Goal: Answer question/provide support: Answer question/provide support

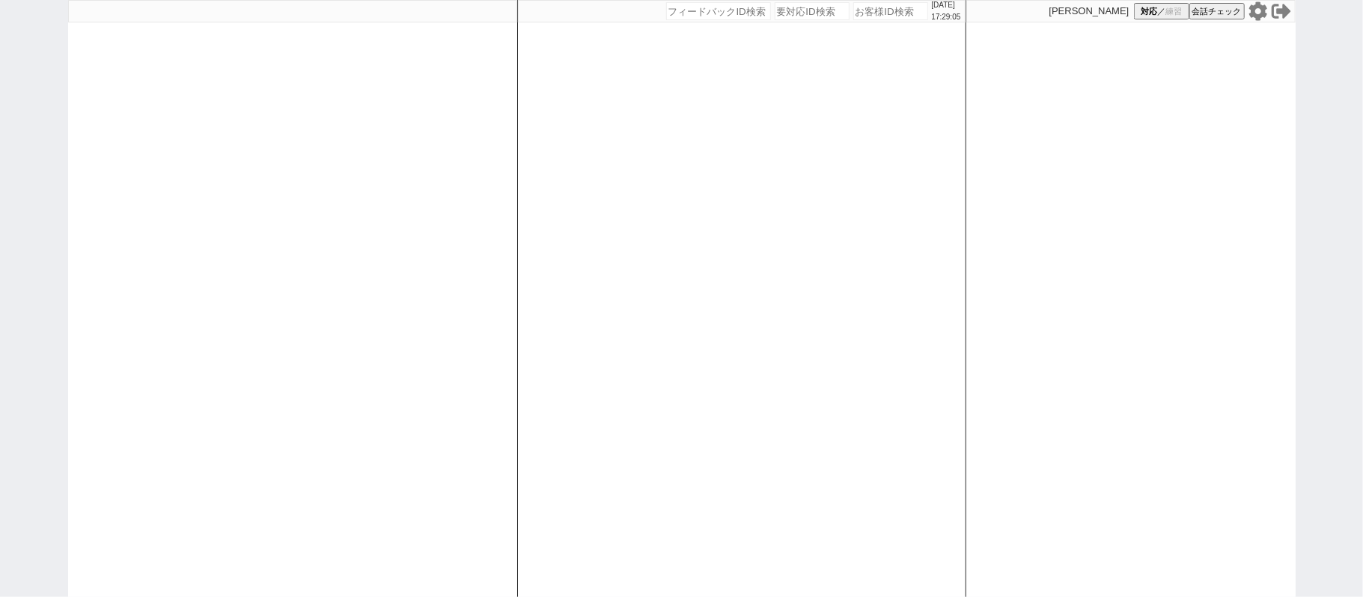
click at [869, 19] on div "[DATE] 17:29:05" at bounding box center [742, 11] width 448 height 22
paste input "261754"
type input "261754"
select select
select select "400"
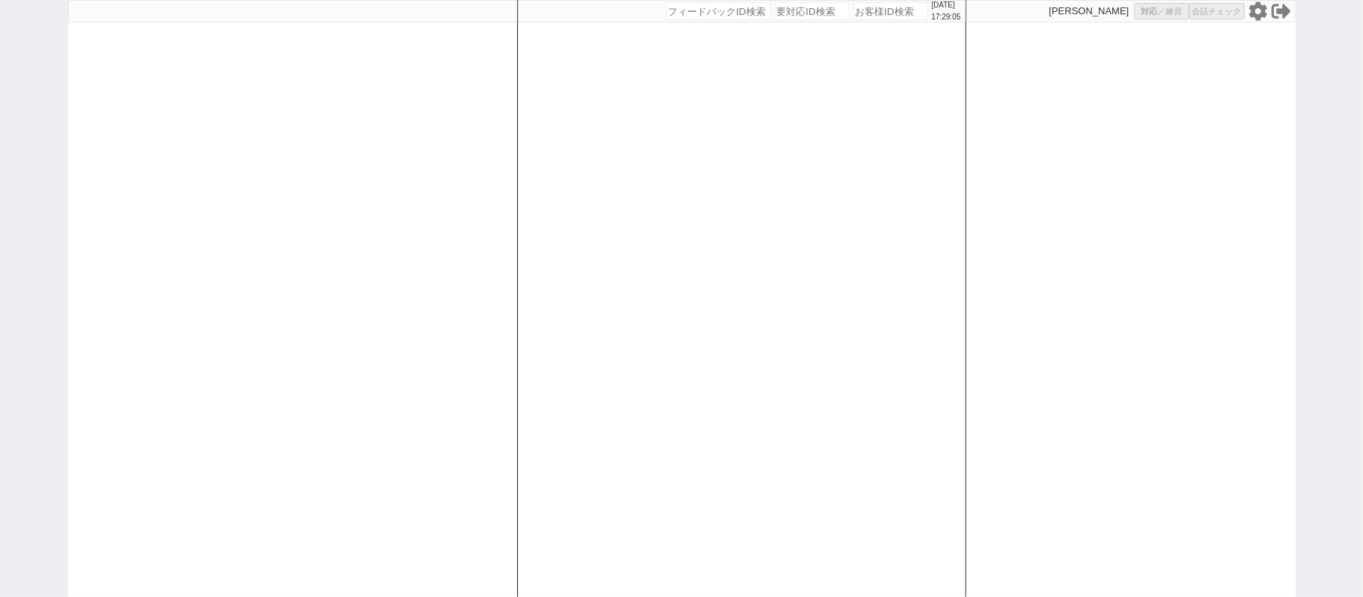
select select "3"
select select
select select "8"
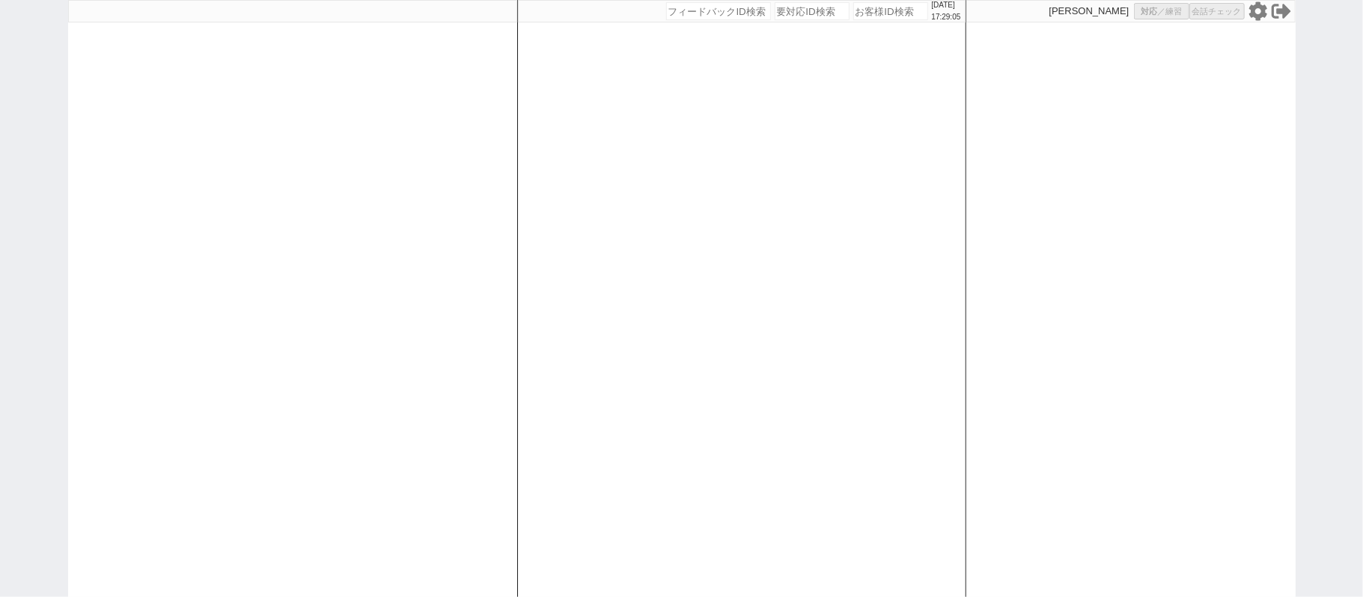
select select "8"
select select "10"
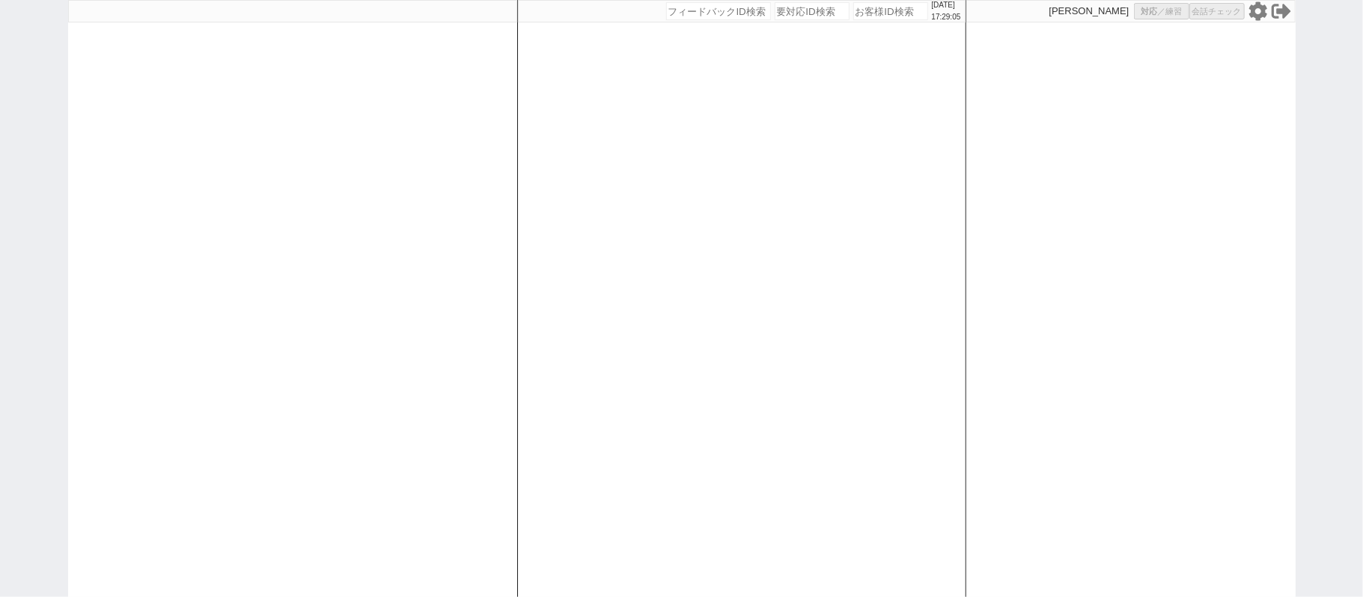
select select "8"
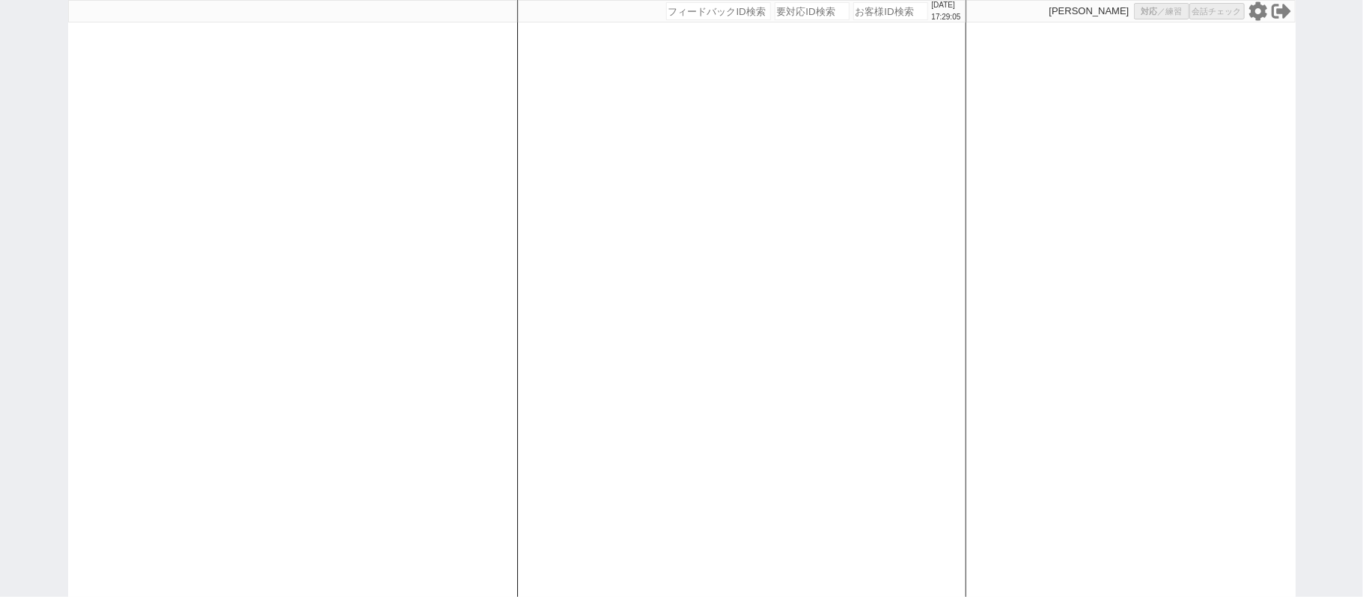
select select "8"
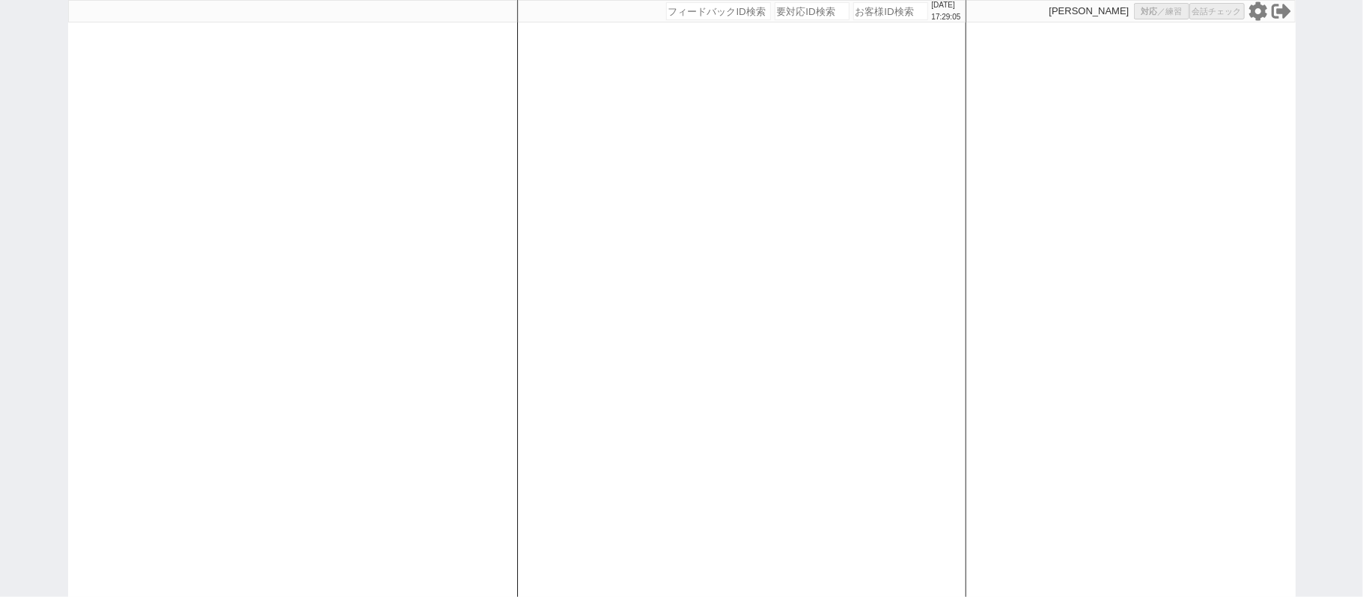
select select "8"
select select
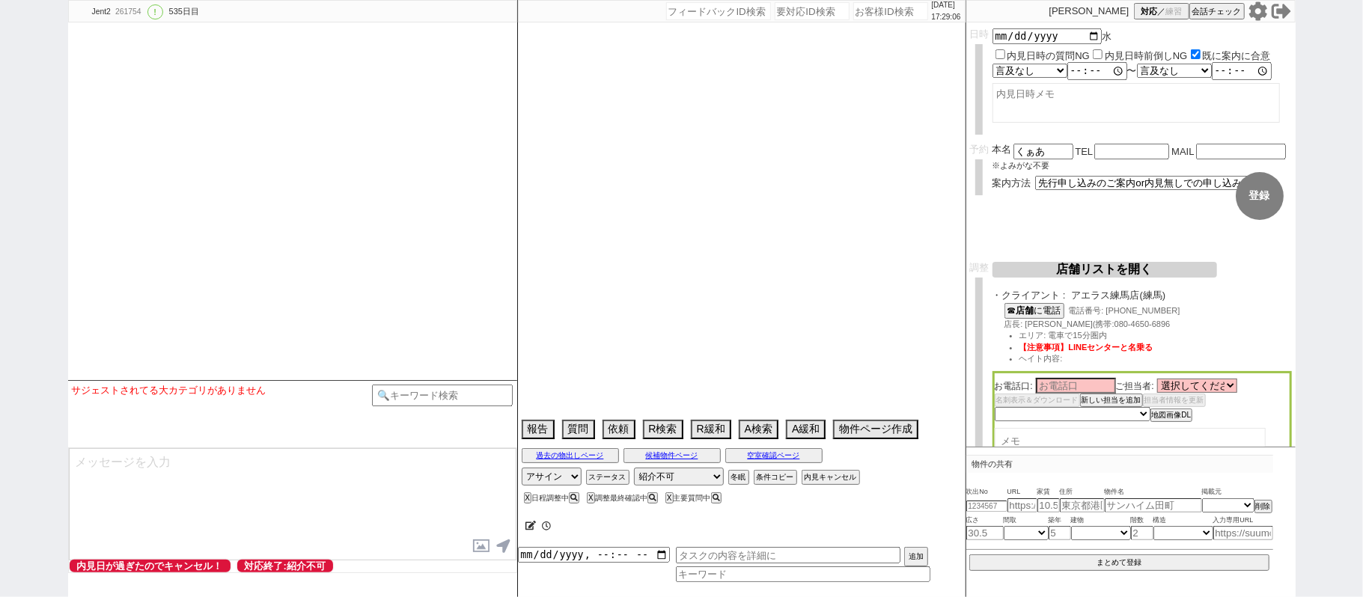
select select "2561"
select select "17"
select select "4"
select select "14"
select select "[DATE]"
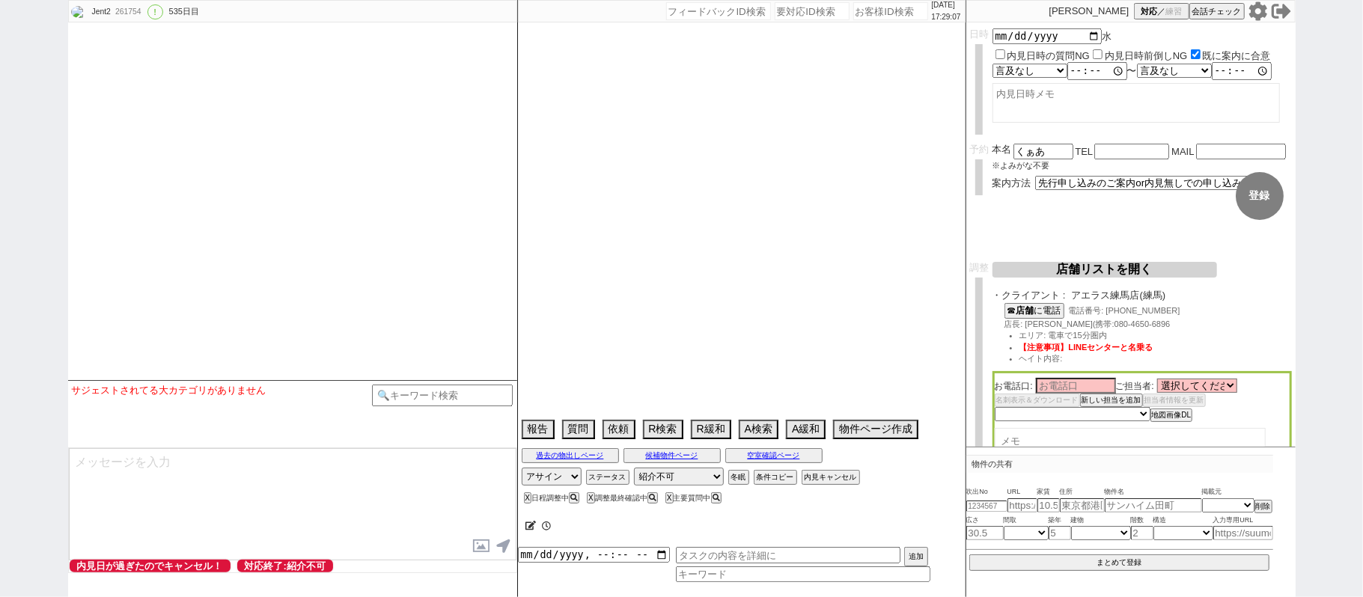
select select "17"
select select "93"
select select "23"
select select "752"
select select "91"
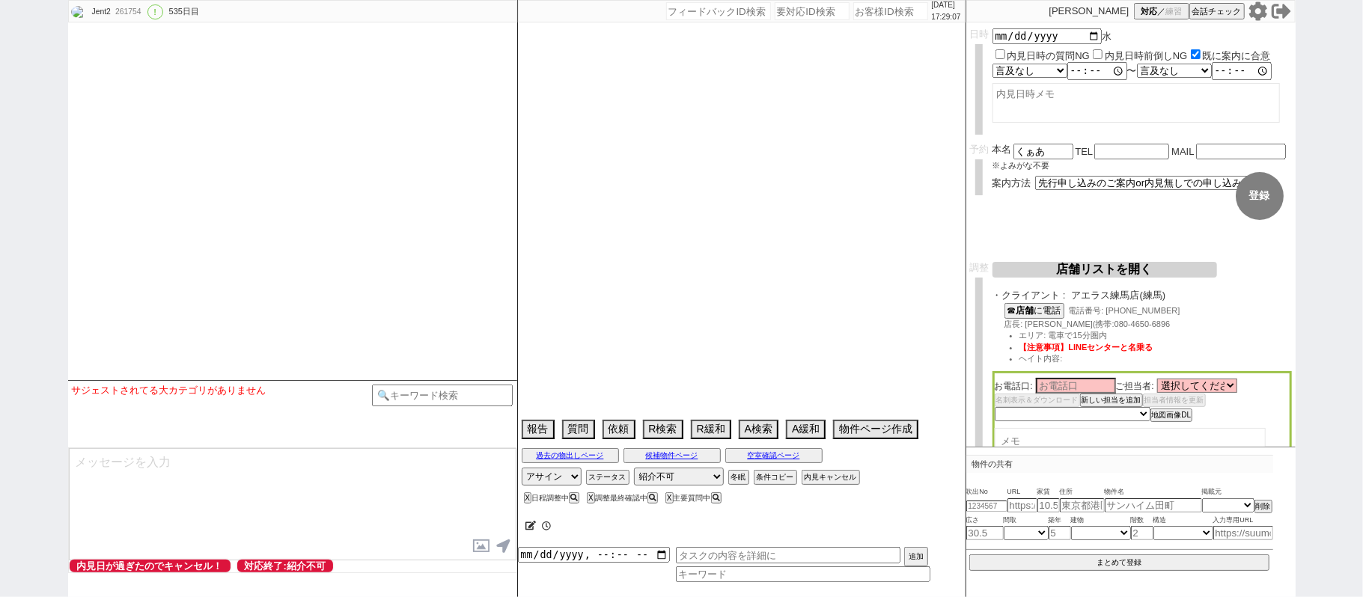
select select "2507"
select select "9"
select select "342"
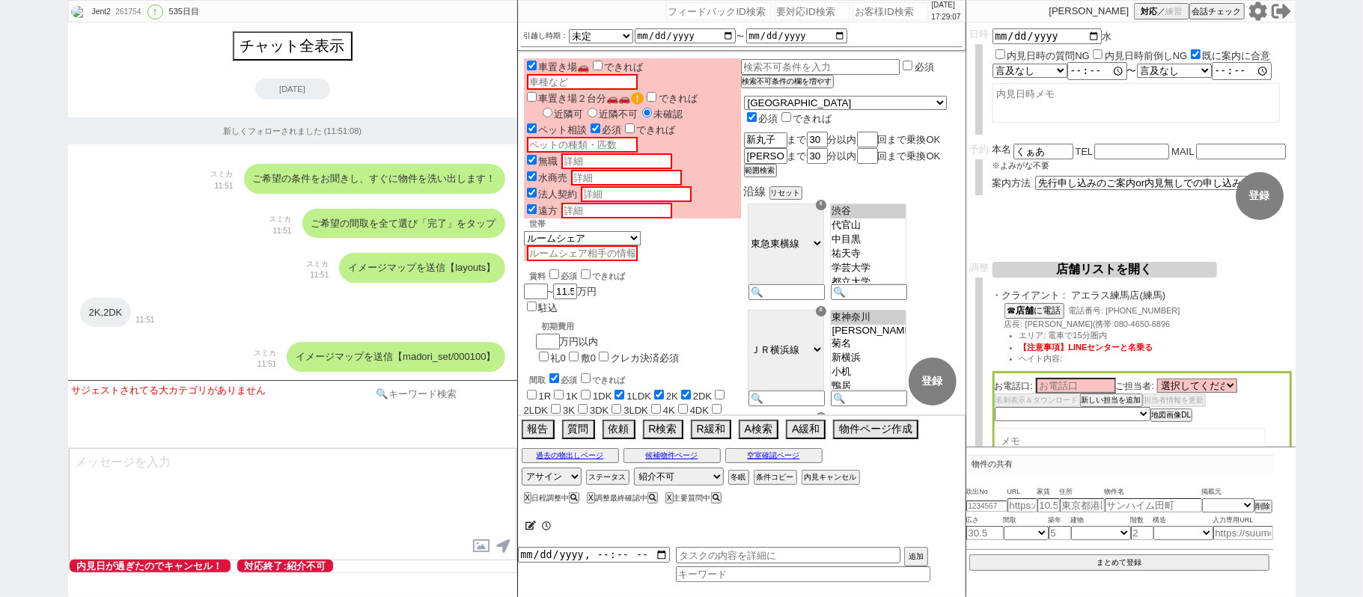
scroll to position [25101, 0]
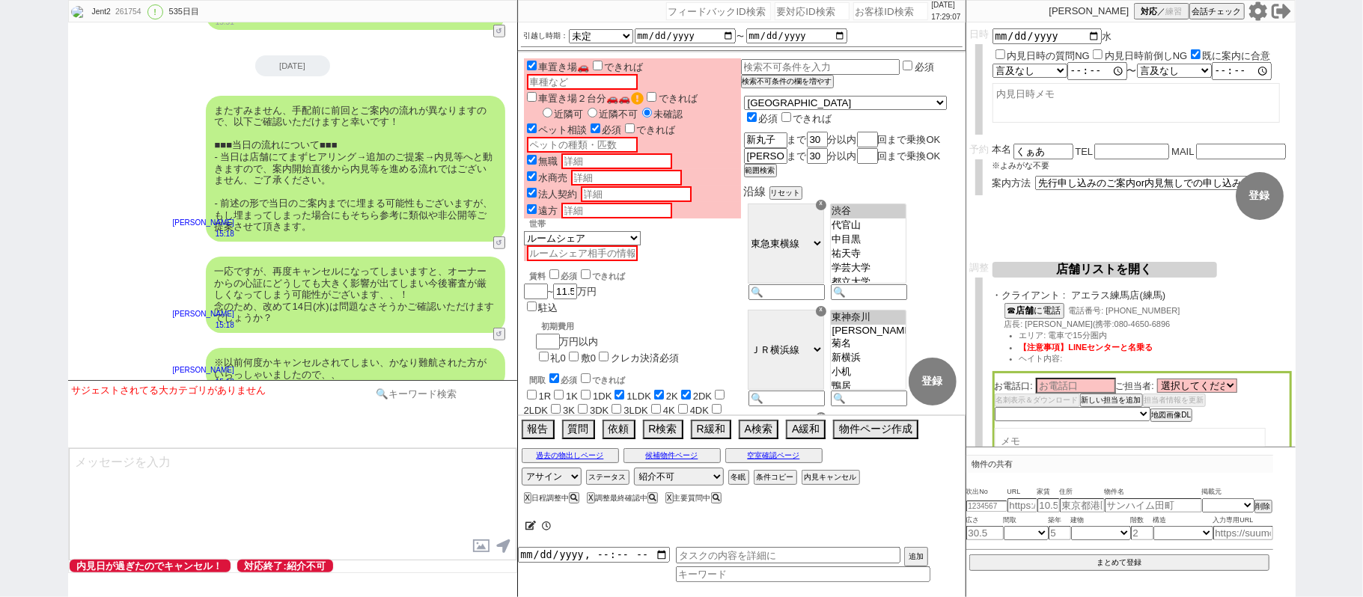
click at [413, 391] on input at bounding box center [442, 394] width 141 height 19
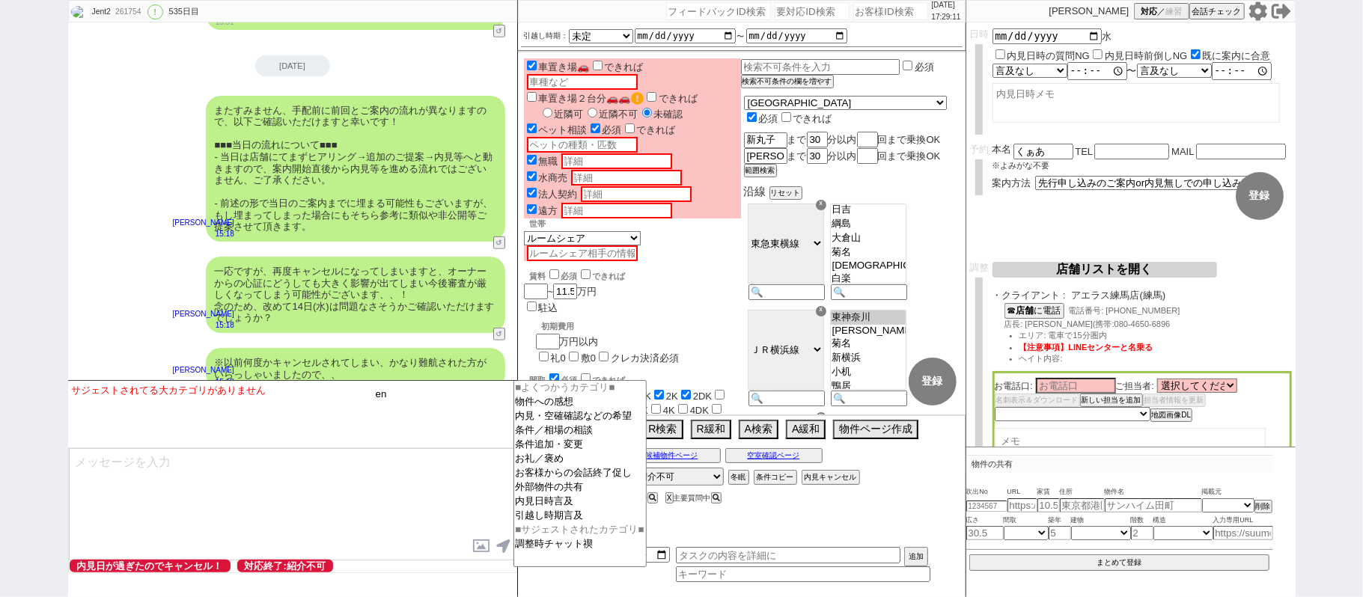
type input "e"
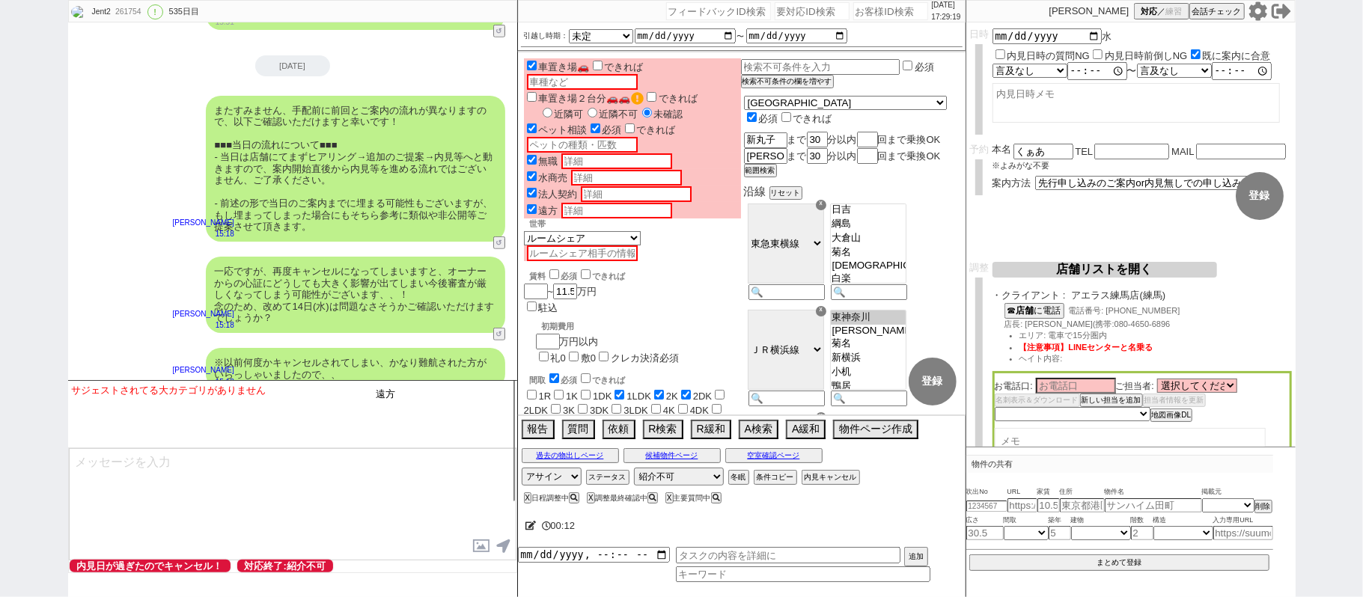
type input "遠方"
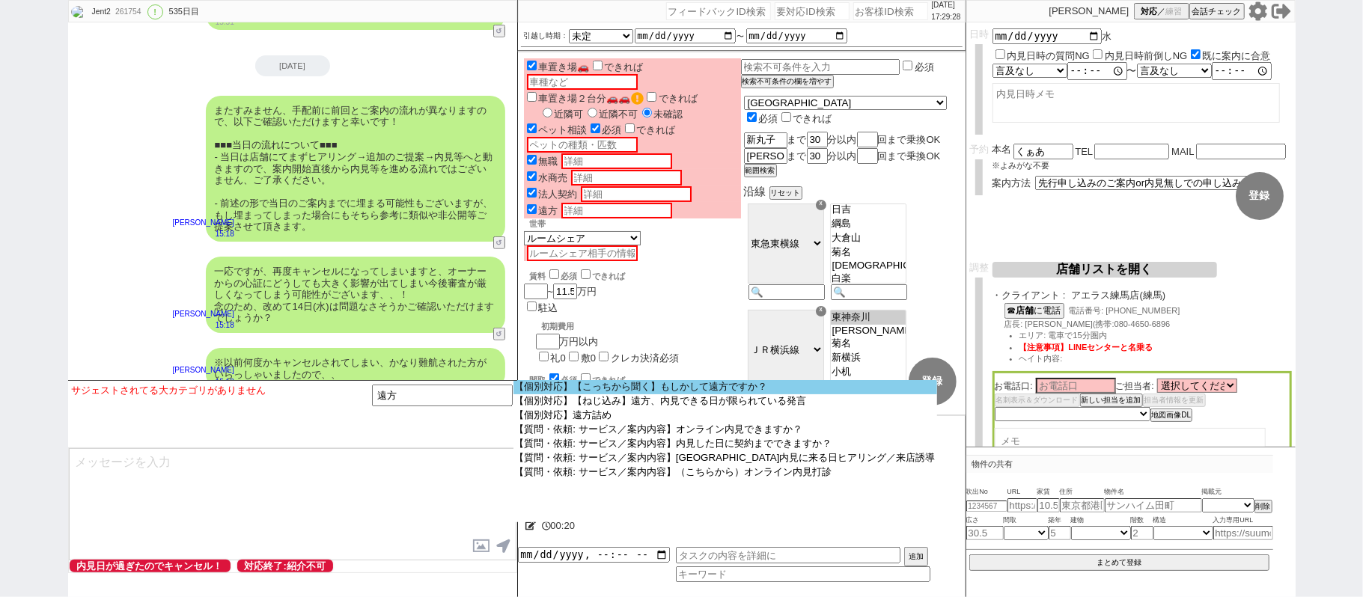
click at [716, 390] on option "【個別対応】【こっちから聞く】もしかして遠方ですか？" at bounding box center [725, 387] width 424 height 14
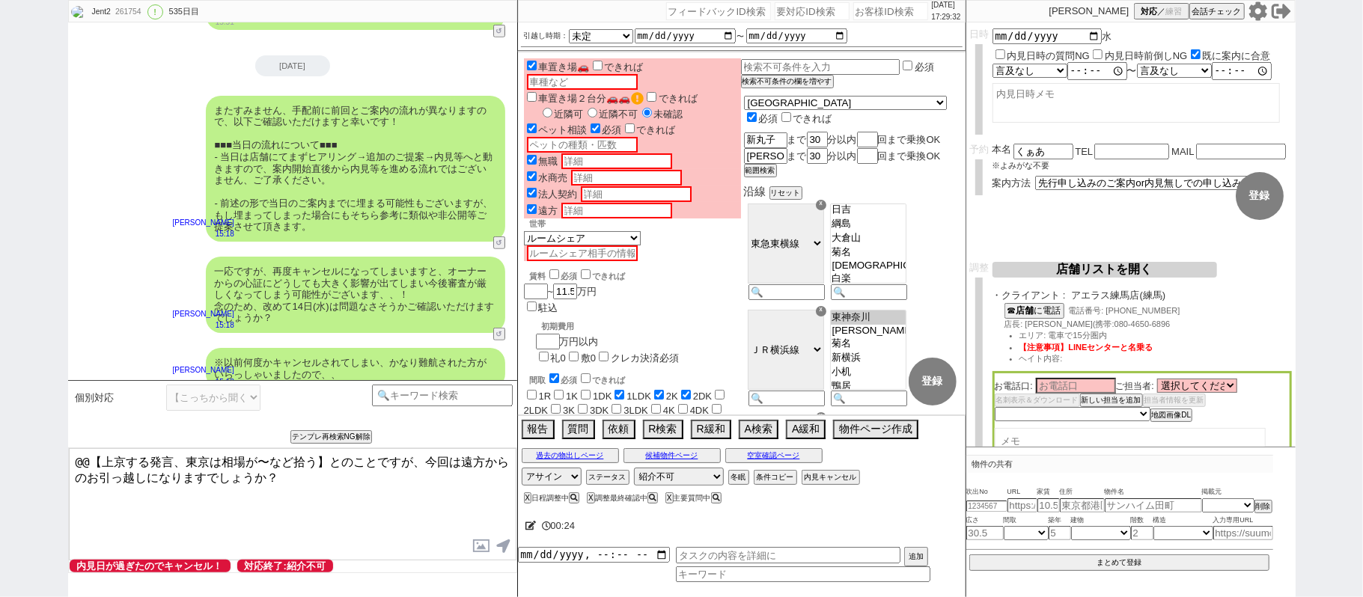
drag, startPoint x: 330, startPoint y: 462, endPoint x: 0, endPoint y: 243, distance: 395.9
click at [0, 374] on div "Jent2 261754 ! 0 535日目 冬眠中 自社客 スミカ スミカ_BPO チャット全表示 [DATE] 新しくフォローされました (11:51:0…" at bounding box center [681, 298] width 1363 height 597
type textarea "とのことですが、今回は遠方からのお引っ越しになりますでしょうか？"
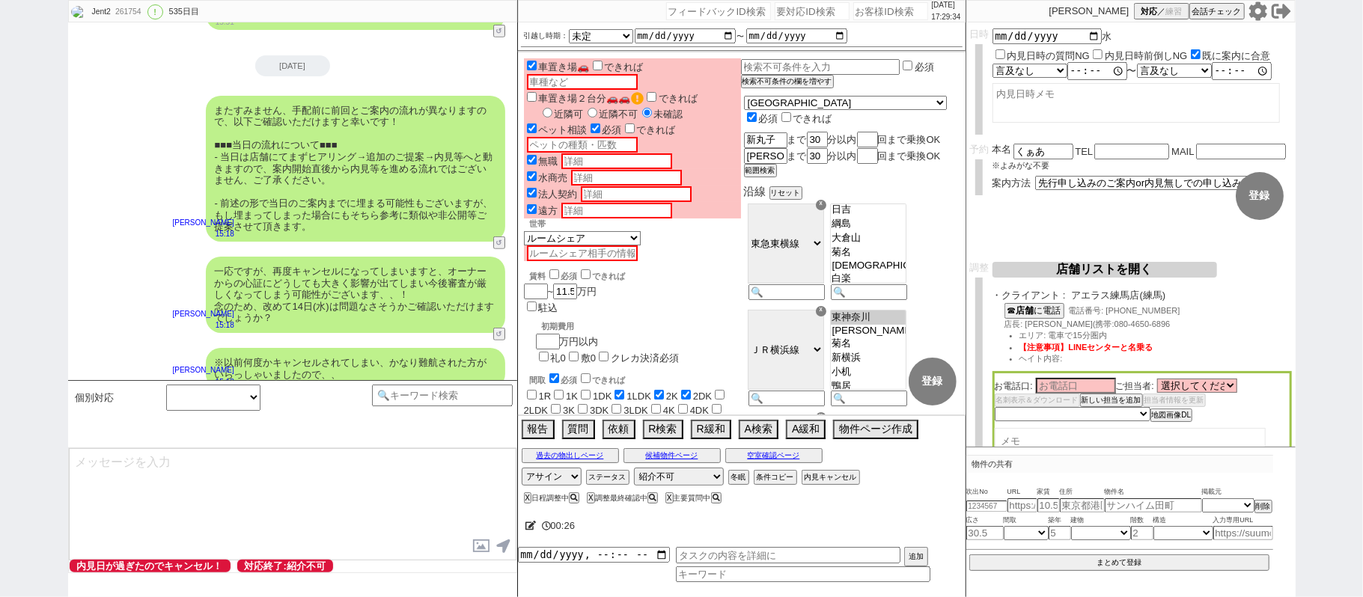
scroll to position [25157, 0]
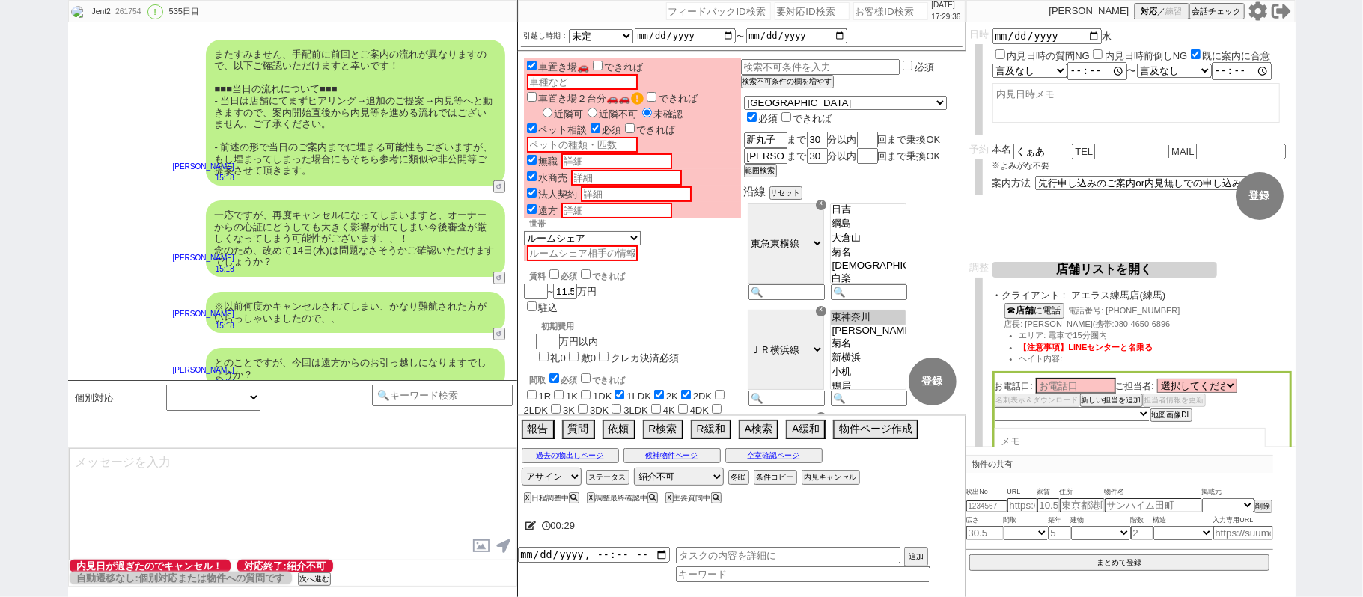
click at [498, 387] on button "↺" at bounding box center [500, 392] width 9 height 10
click at [274, 413] on option "遠方です" at bounding box center [239, 406] width 149 height 14
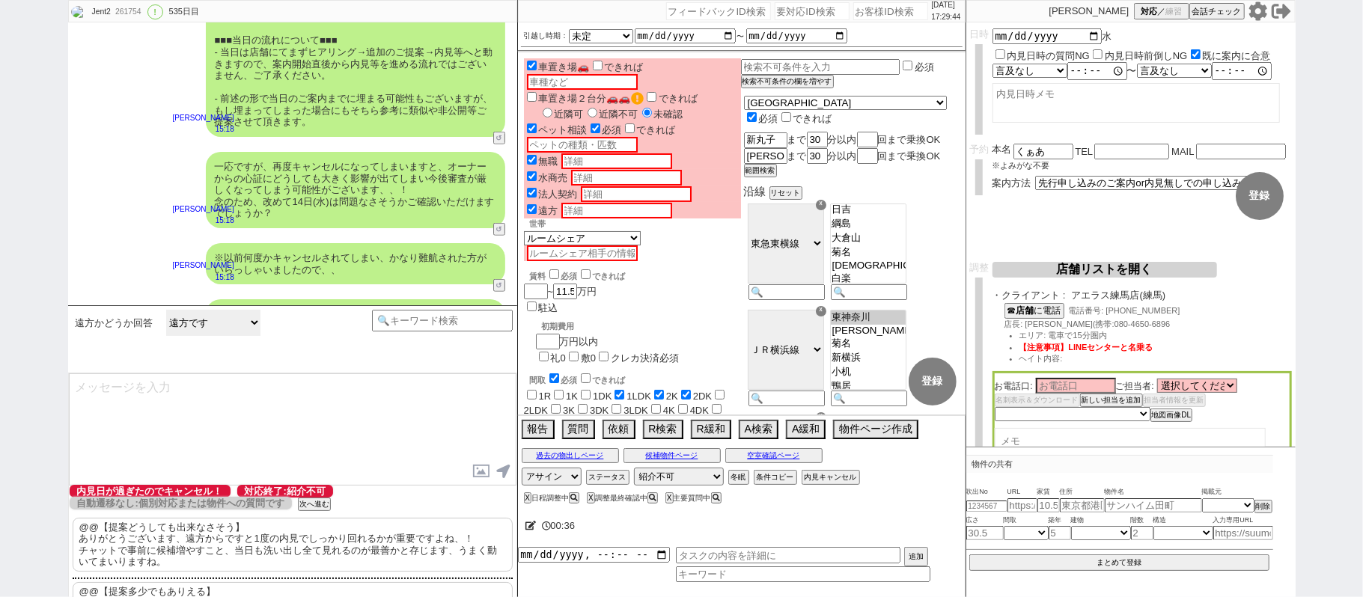
scroll to position [25232, 0]
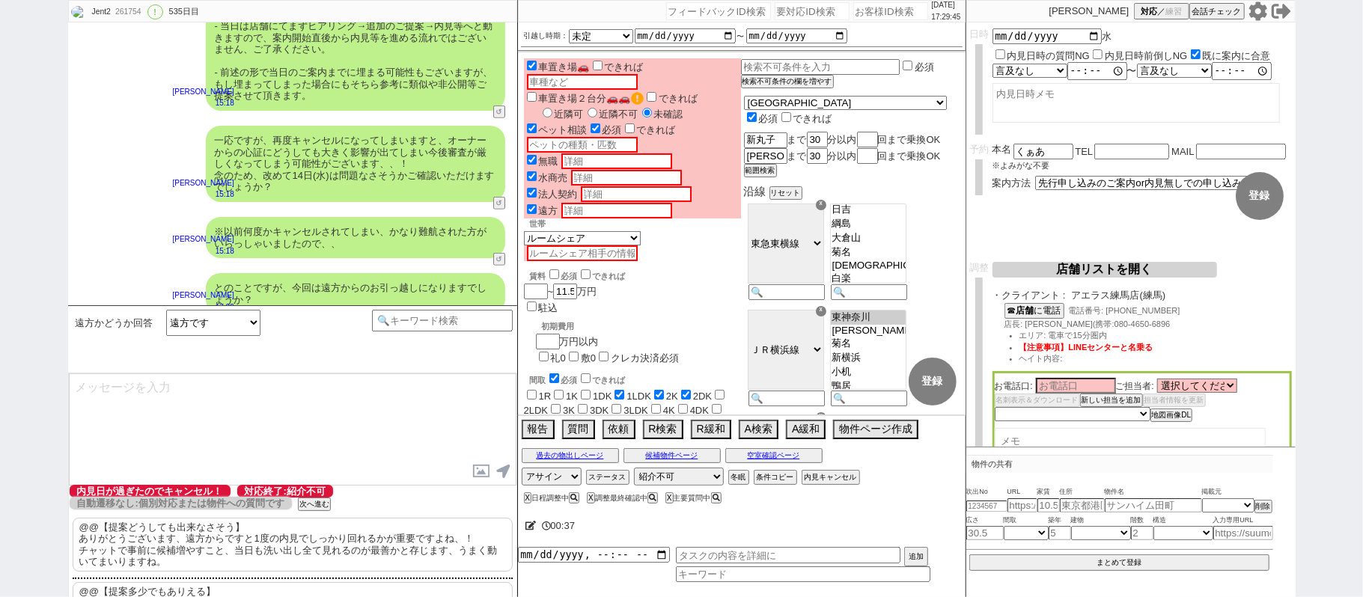
click at [500, 312] on button "↺" at bounding box center [500, 317] width 9 height 10
select select "遠方です"
click at [274, 333] on option "遠方です" at bounding box center [239, 331] width 149 height 14
click at [877, 10] on input "number" at bounding box center [890, 11] width 75 height 18
paste input "605822"
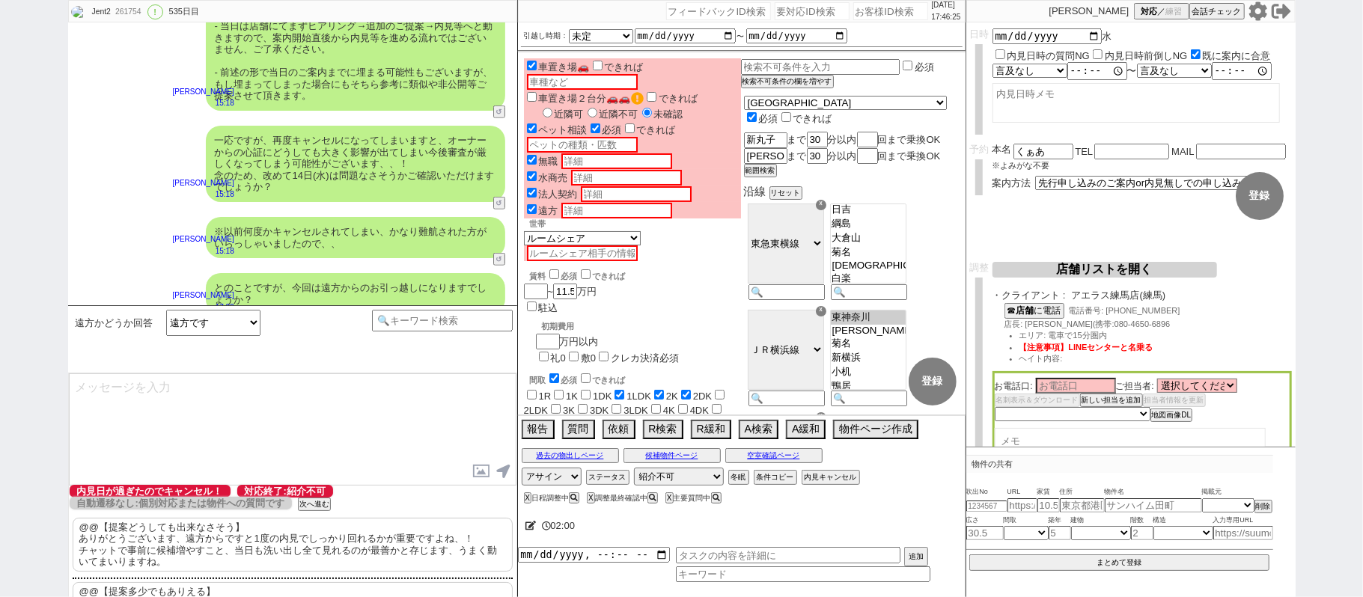
type input "605822"
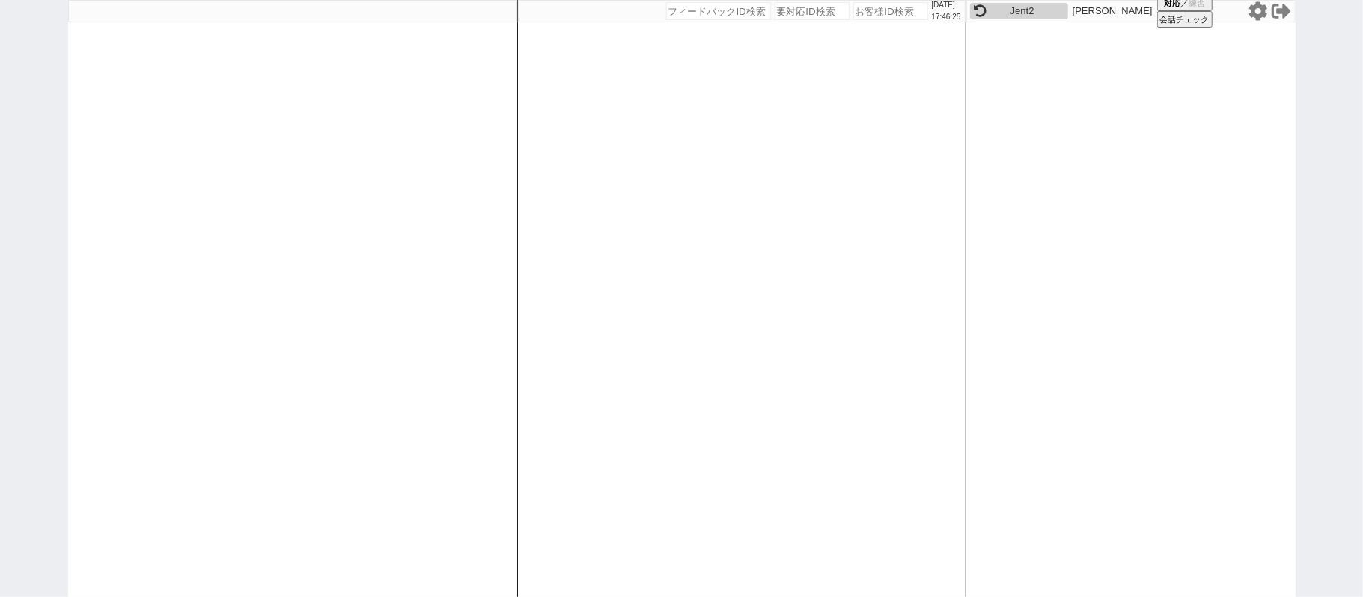
select select
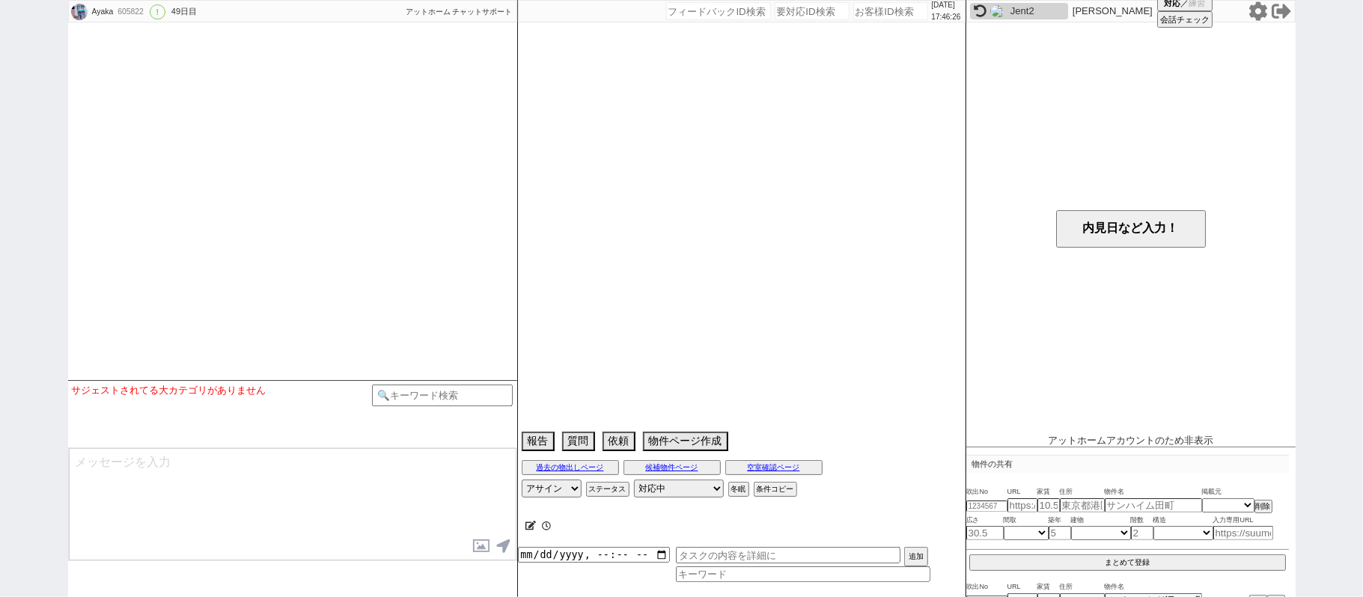
type textarea "内見予約している1件の希望が強いとのこと→リアン旗の台来週内見（7/27発言）"
select select "2025"
select select "10"
select select "36"
select select "1"
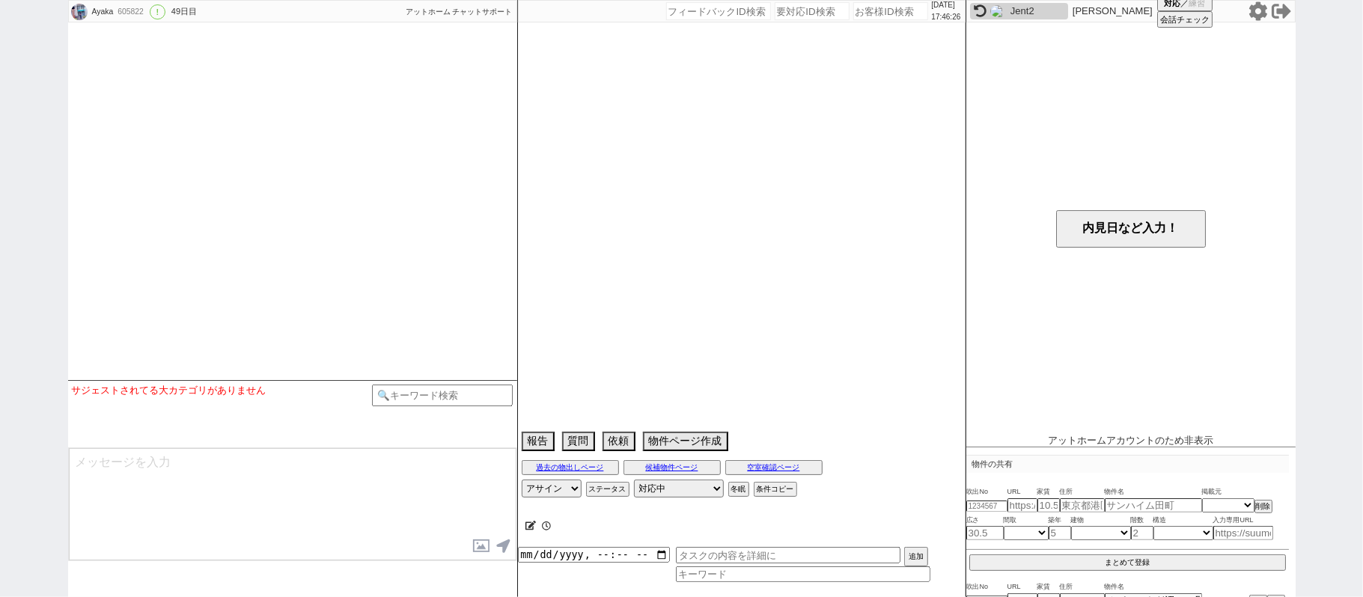
select select "52"
select select "[DATE]"
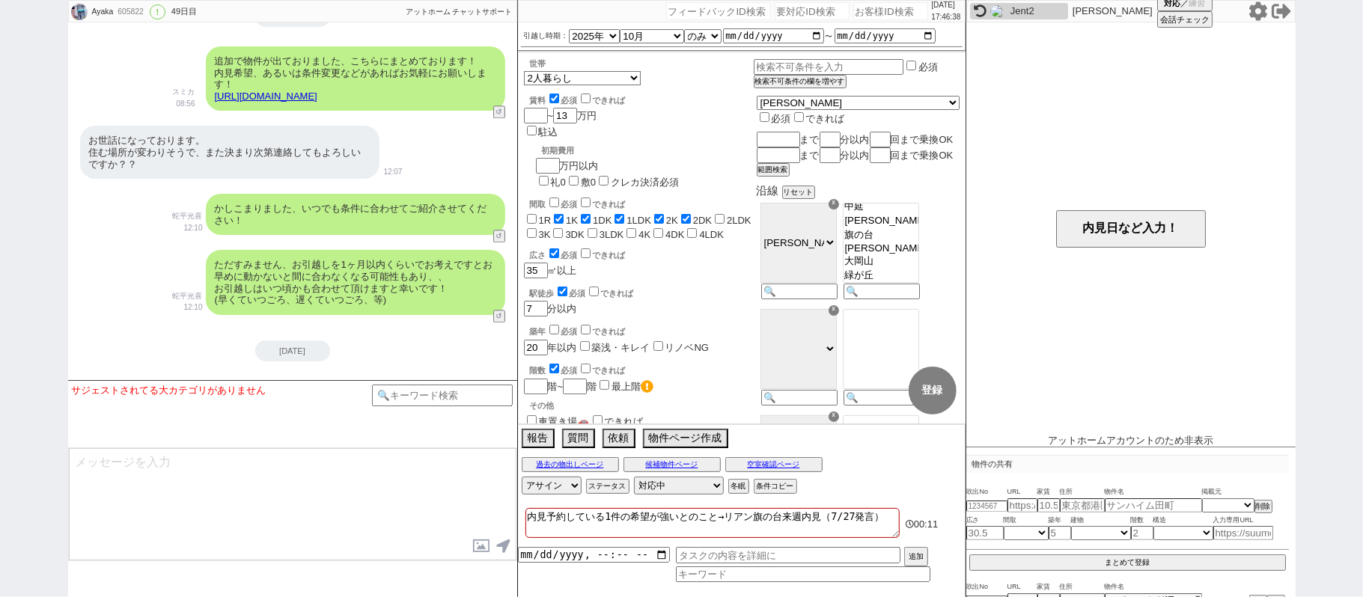
scroll to position [6806, 0]
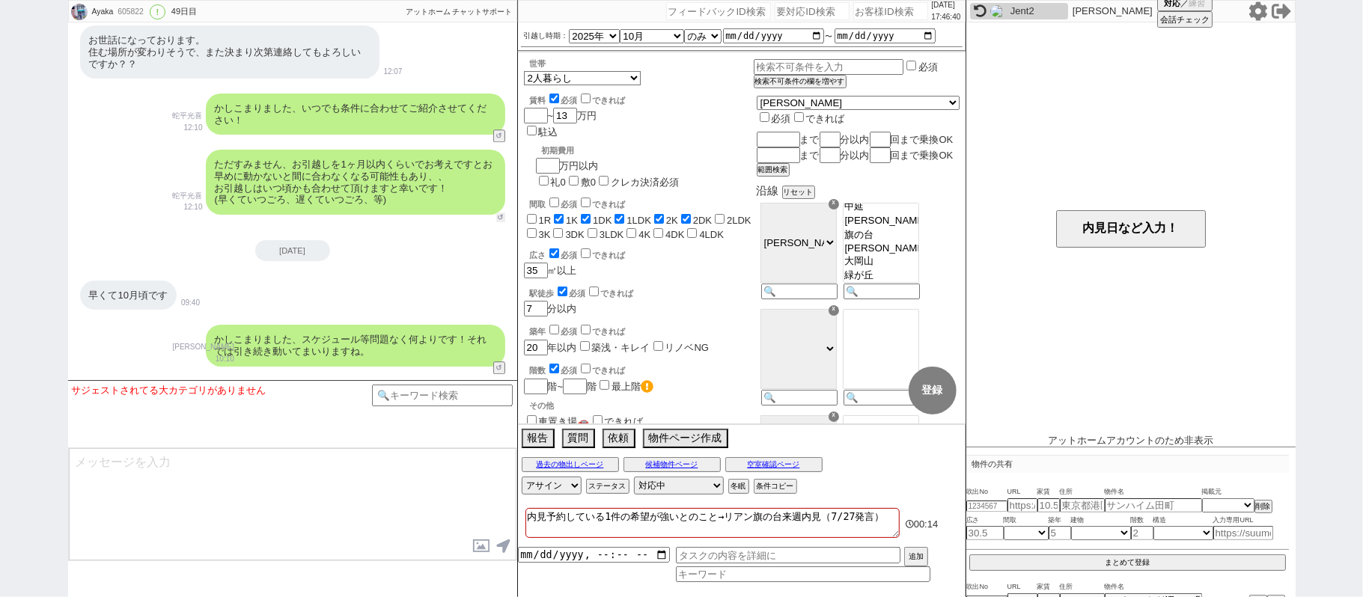
click at [500, 213] on button "↺" at bounding box center [500, 218] width 9 height 10
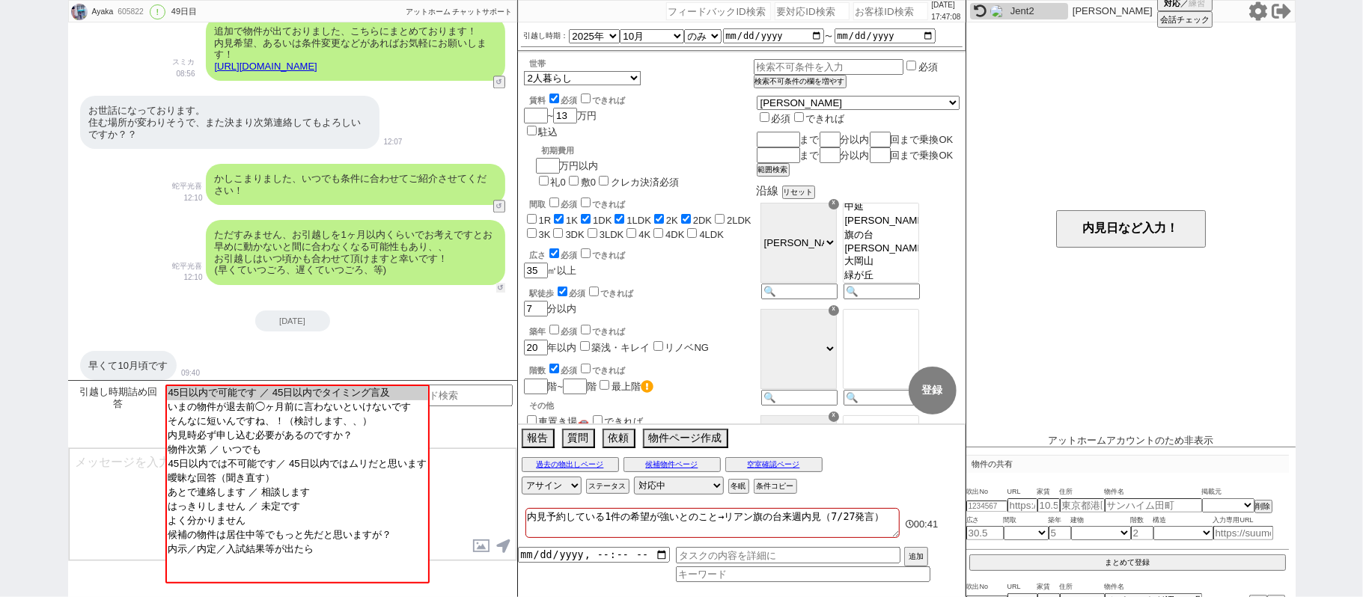
scroll to position [6705, 0]
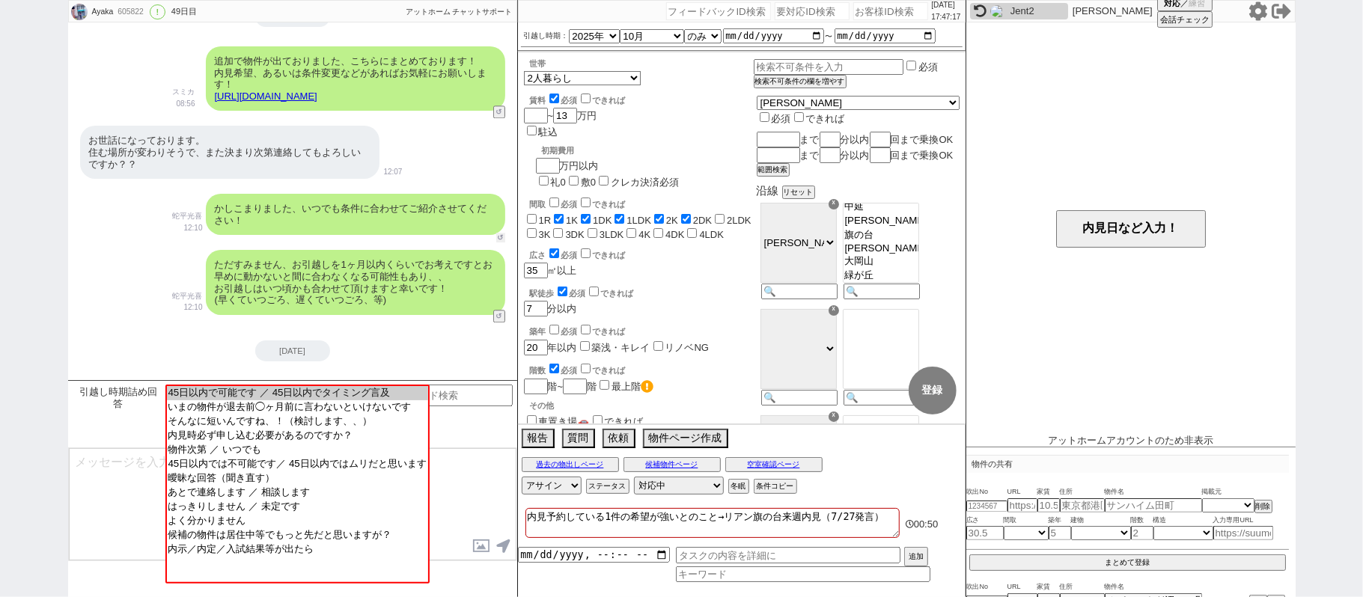
click at [502, 233] on button "↺" at bounding box center [500, 238] width 9 height 10
click at [885, 16] on input "number" at bounding box center [890, 11] width 75 height 18
paste input "602771"
type input "602771"
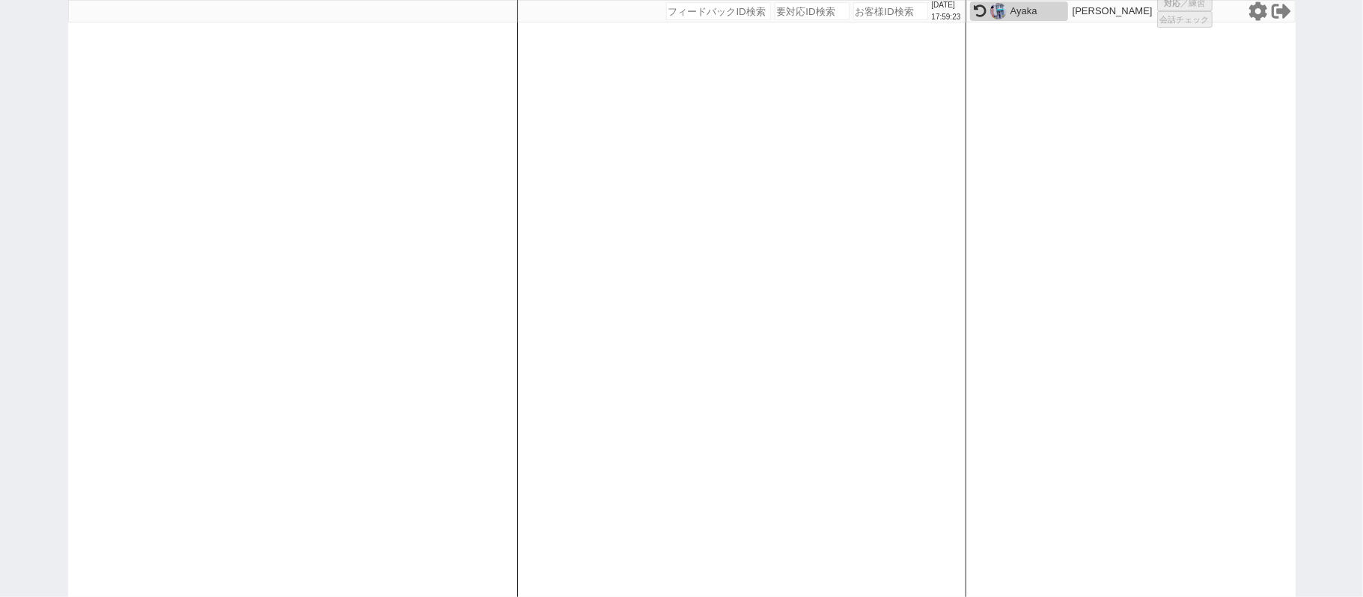
select select
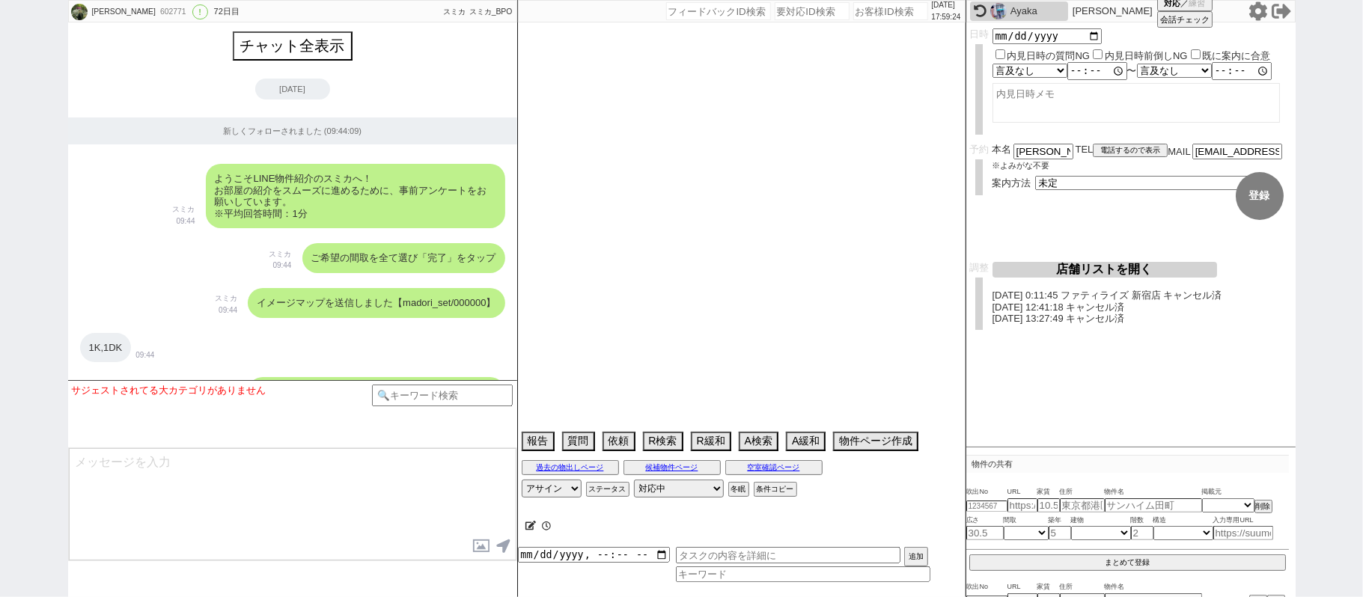
type textarea "エールームとやり取りあり 23日9:46 出ない　先行契約NG＠ [URL][DOMAIN_NAME] 差し替え用"
select select "22"
select select "0"
select select "44"
select select "[DATE]"
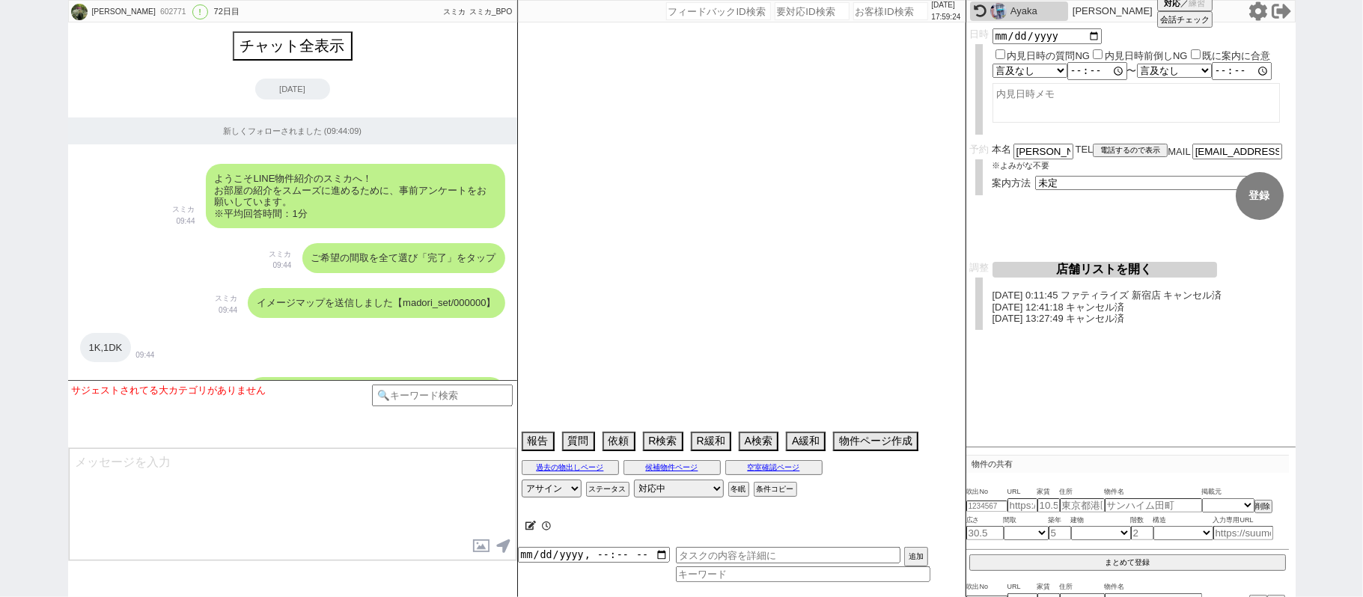
select select "75"
select select "[DATE]"
select select "48"
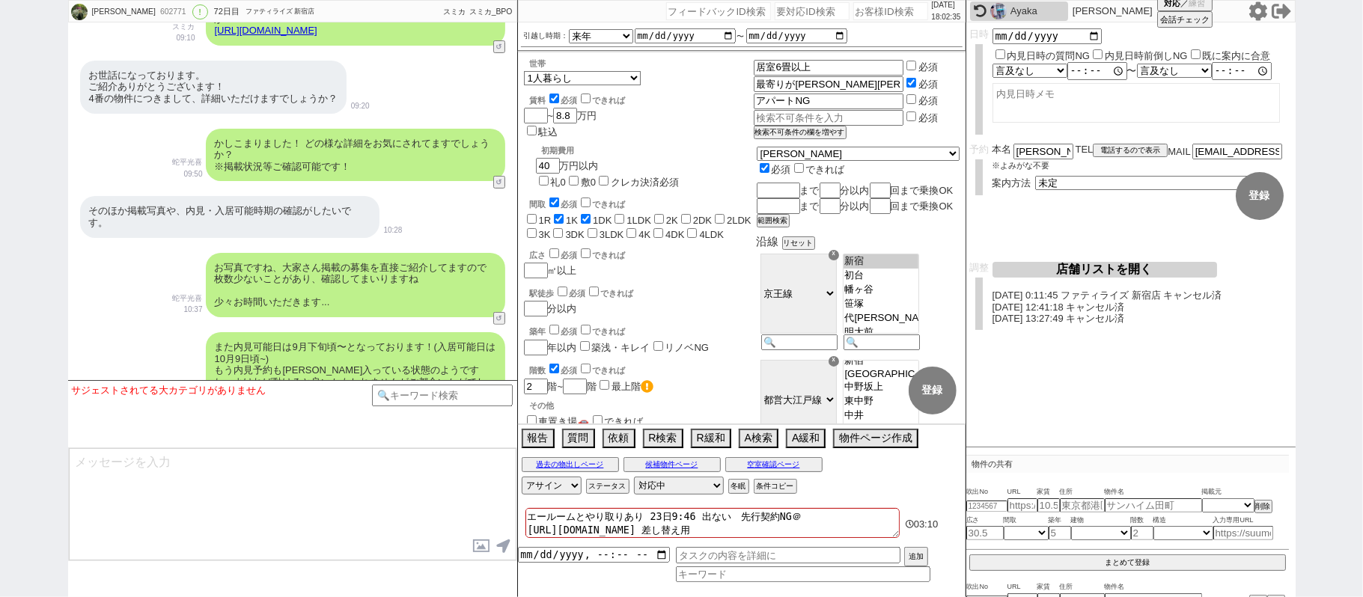
scroll to position [12577, 0]
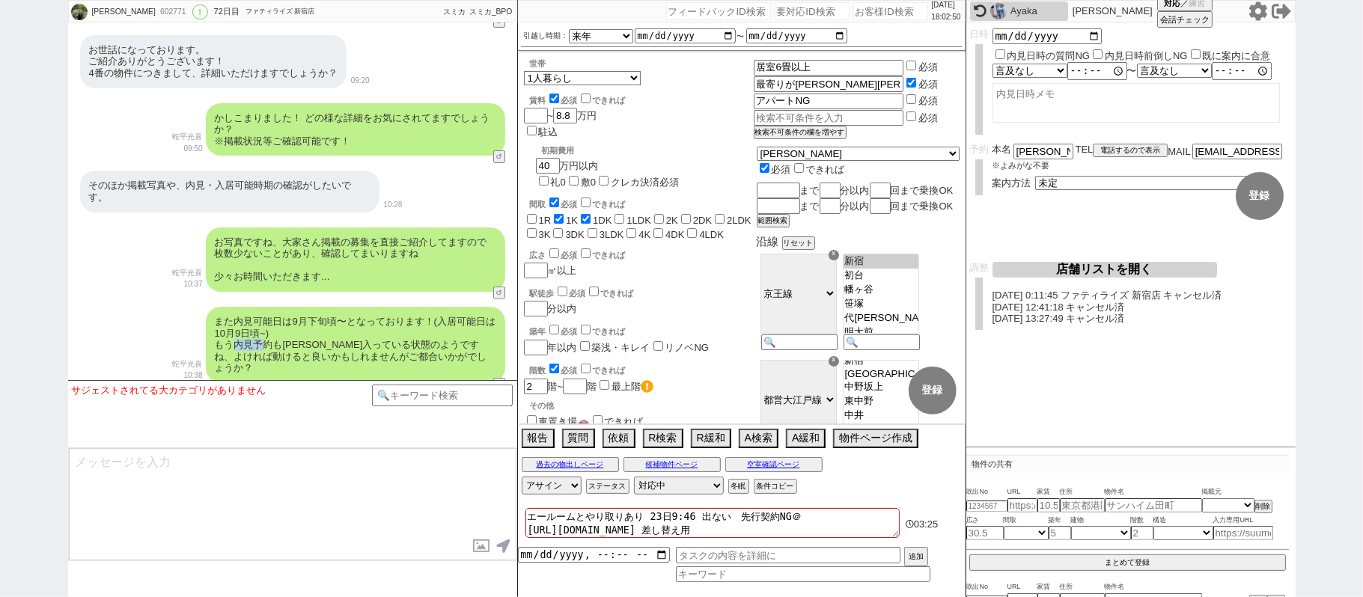
drag, startPoint x: 232, startPoint y: 301, endPoint x: 259, endPoint y: 300, distance: 27.0
click at [259, 307] on div "また内見可能日は9月下旬頃〜となっております！(入居可能日は10月9日頃~) もう内見予約も[PERSON_NAME]入っている状態のようですね、よければ動け…" at bounding box center [355, 345] width 299 height 76
drag, startPoint x: 216, startPoint y: 296, endPoint x: 439, endPoint y: 305, distance: 223.2
click at [439, 307] on div "また内見可能日は9月下旬頃〜となっております！(入居可能日は10月9日頃~) もう内見予約も[PERSON_NAME]入っている状態のようですね、よければ動け…" at bounding box center [355, 345] width 299 height 76
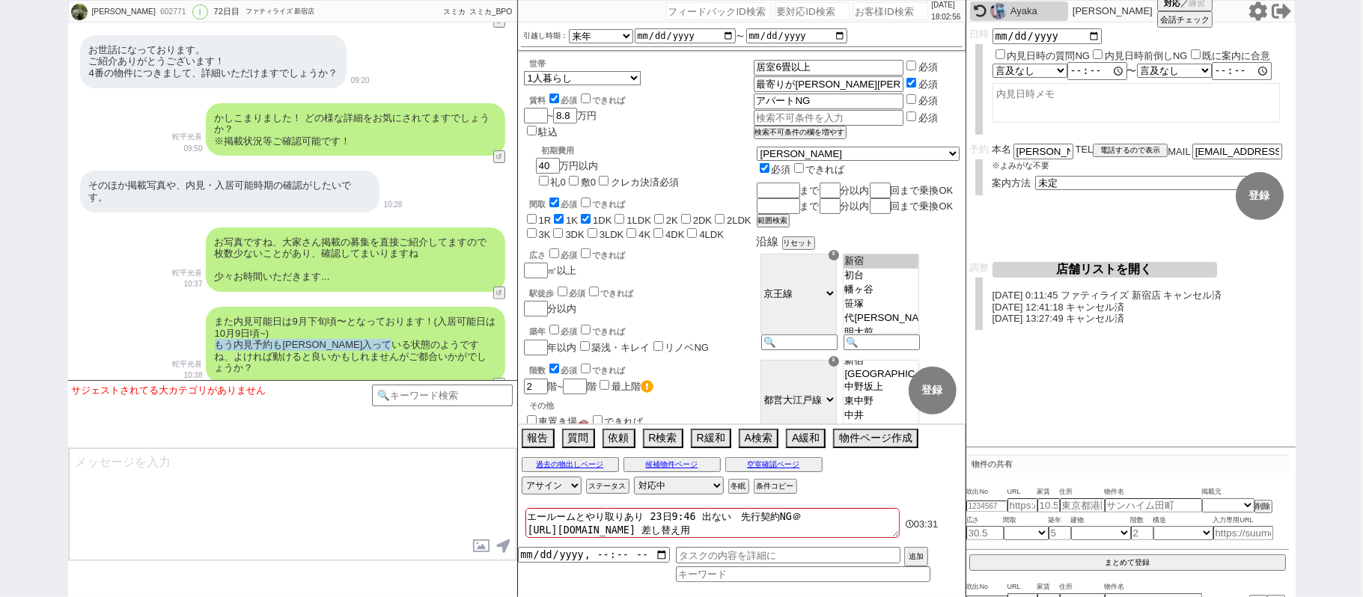
copy div "もう内見予約も[PERSON_NAME]入っている状態のようですね、"
click at [854, 16] on input "number" at bounding box center [890, 11] width 75 height 18
paste input "41953"
type input "41953"
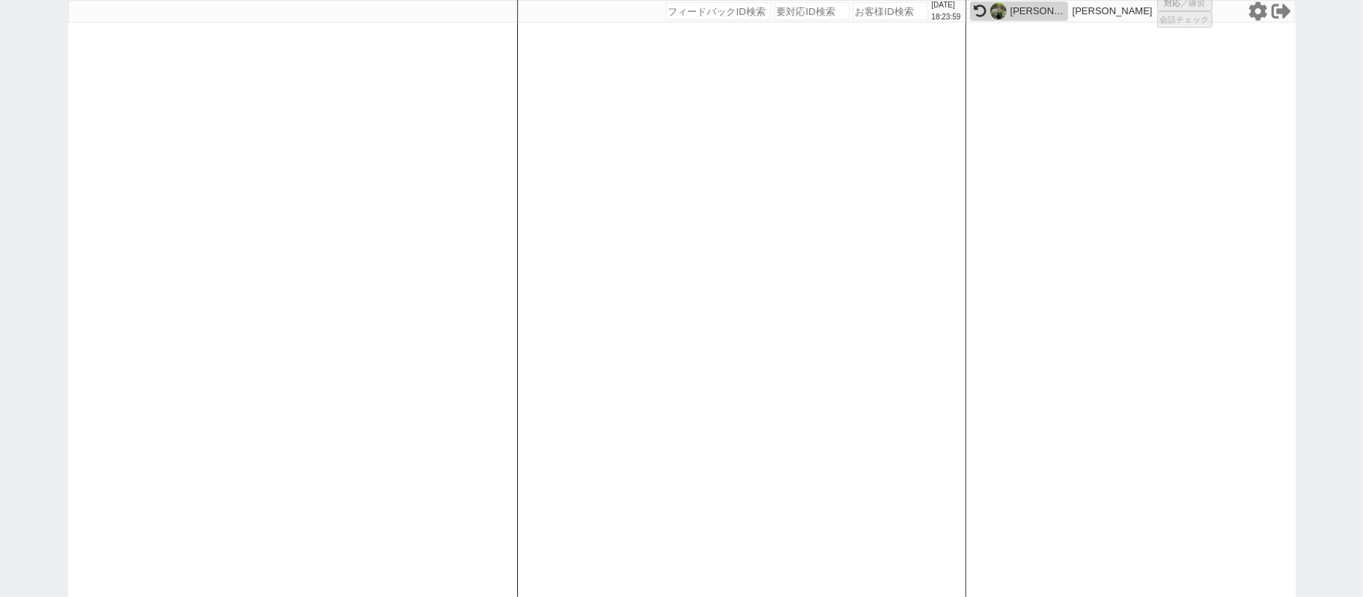
select select "400"
select select "4"
select select "8"
select select "3"
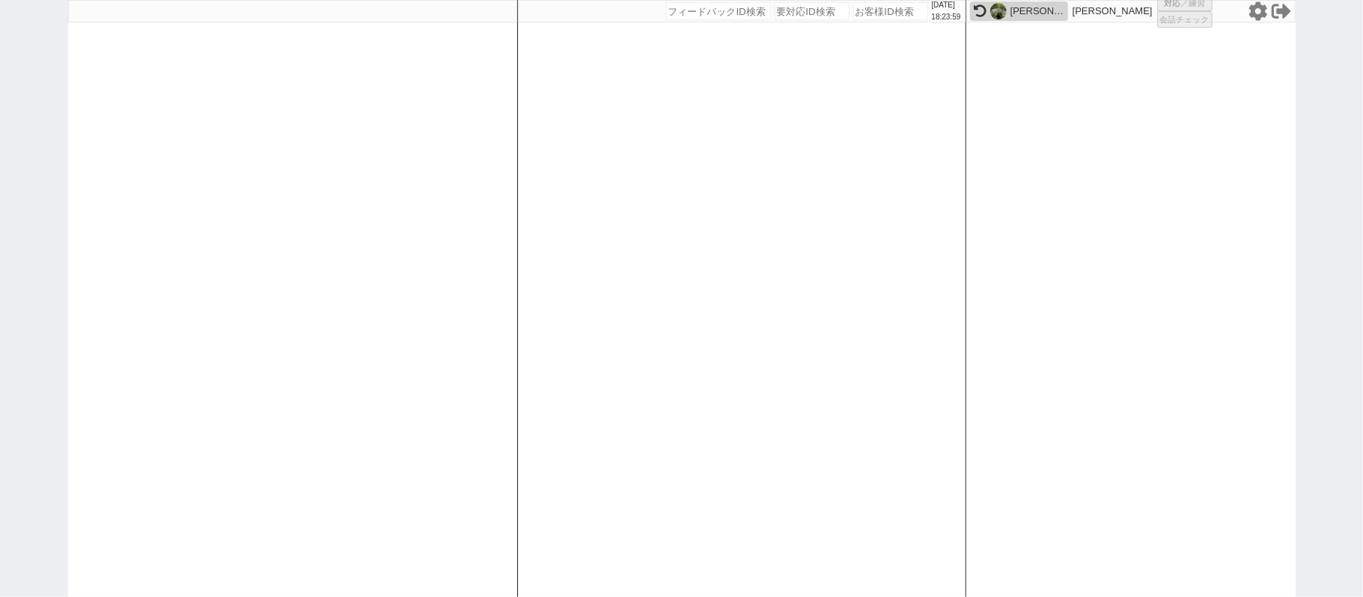
select select "10"
select select "8"
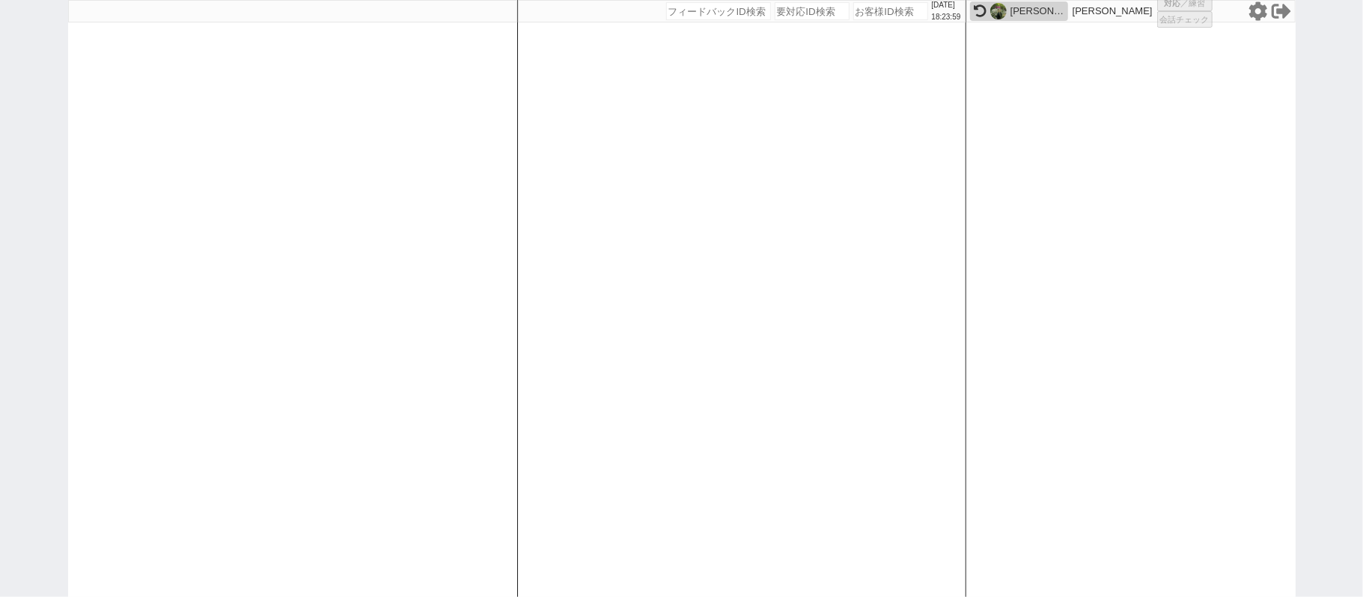
select select "8"
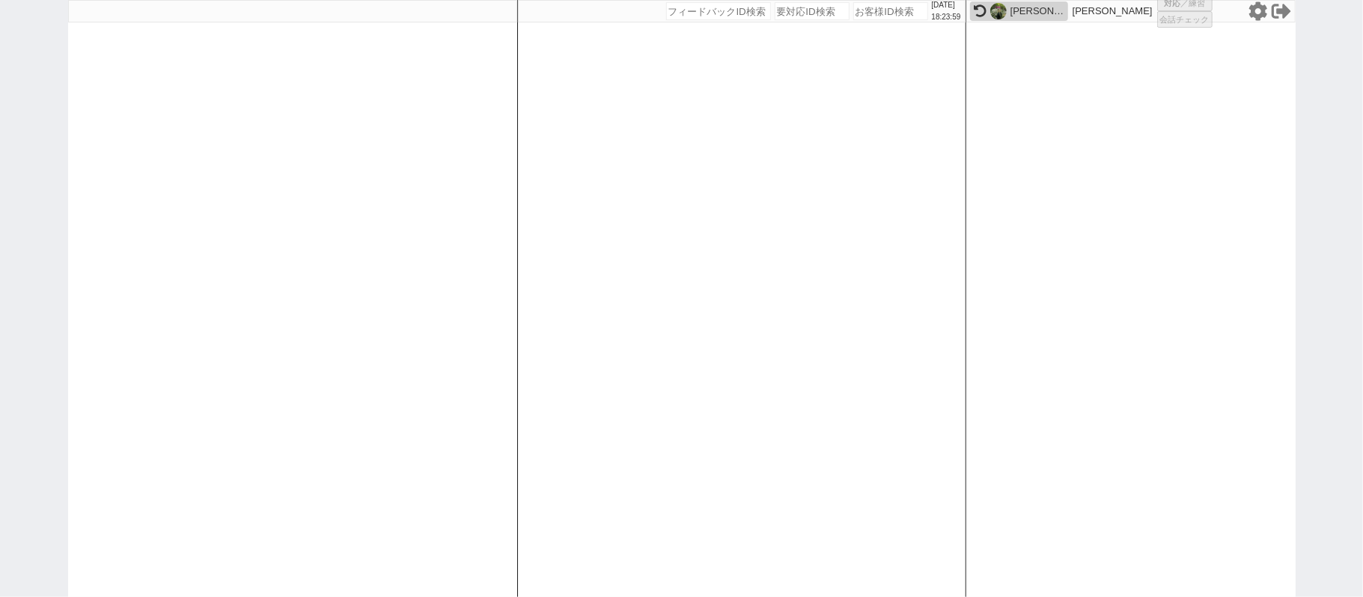
select select "8"
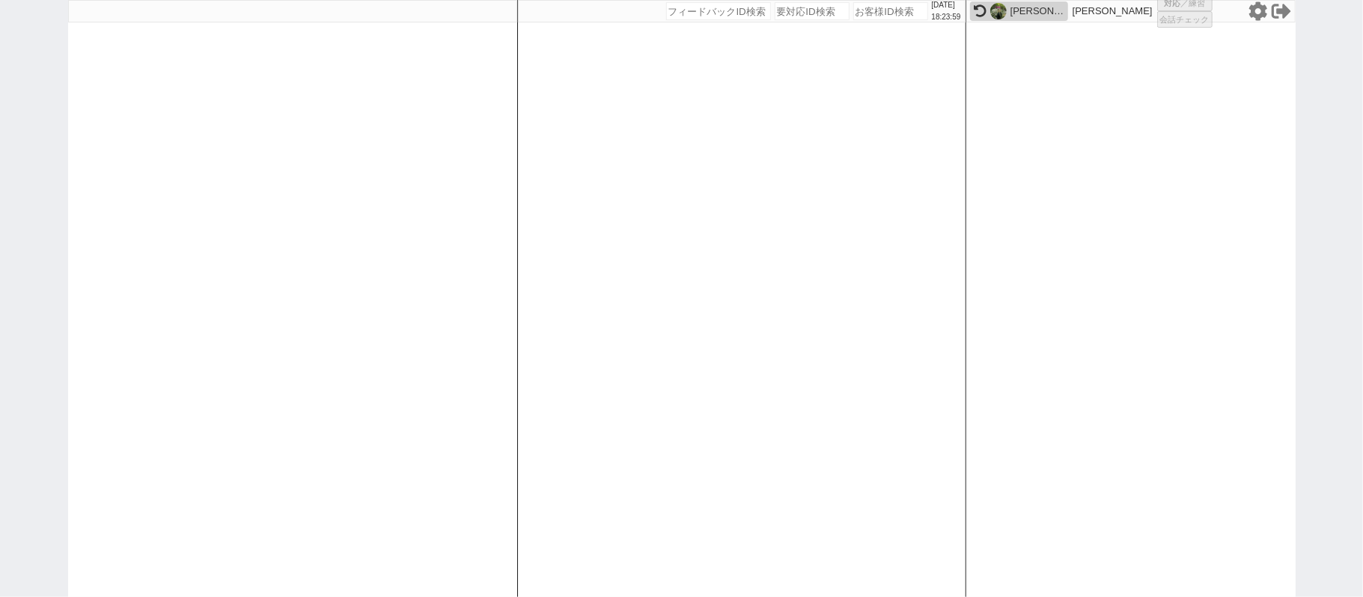
select select "8"
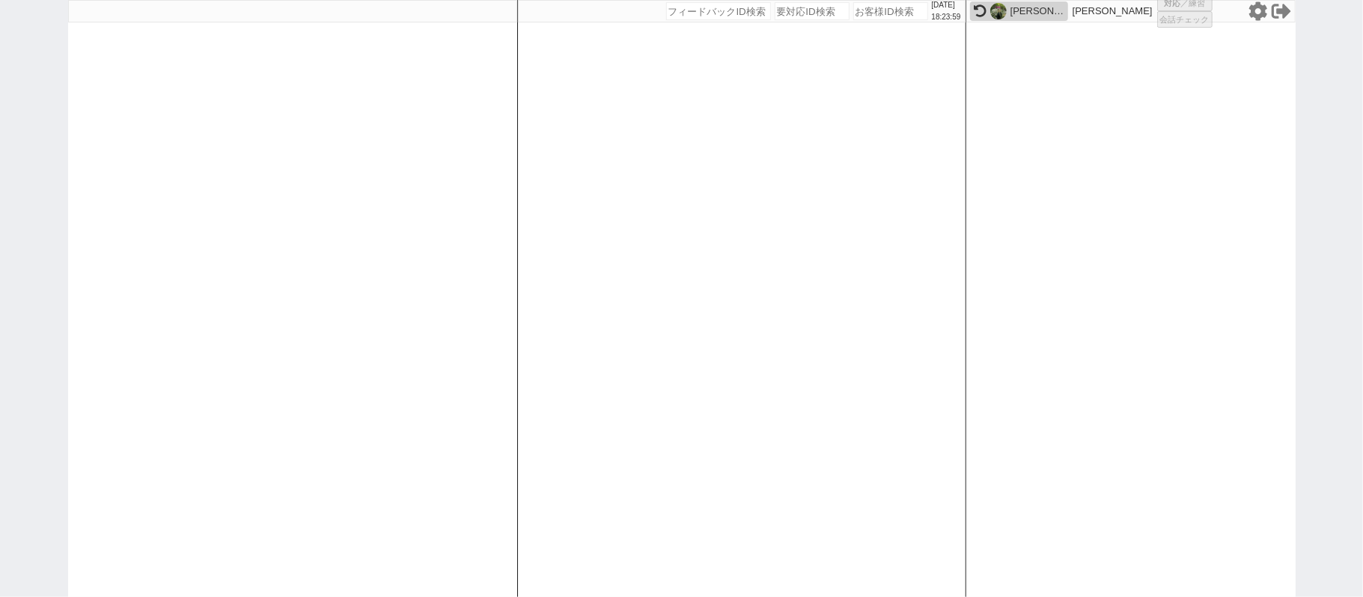
select select "8"
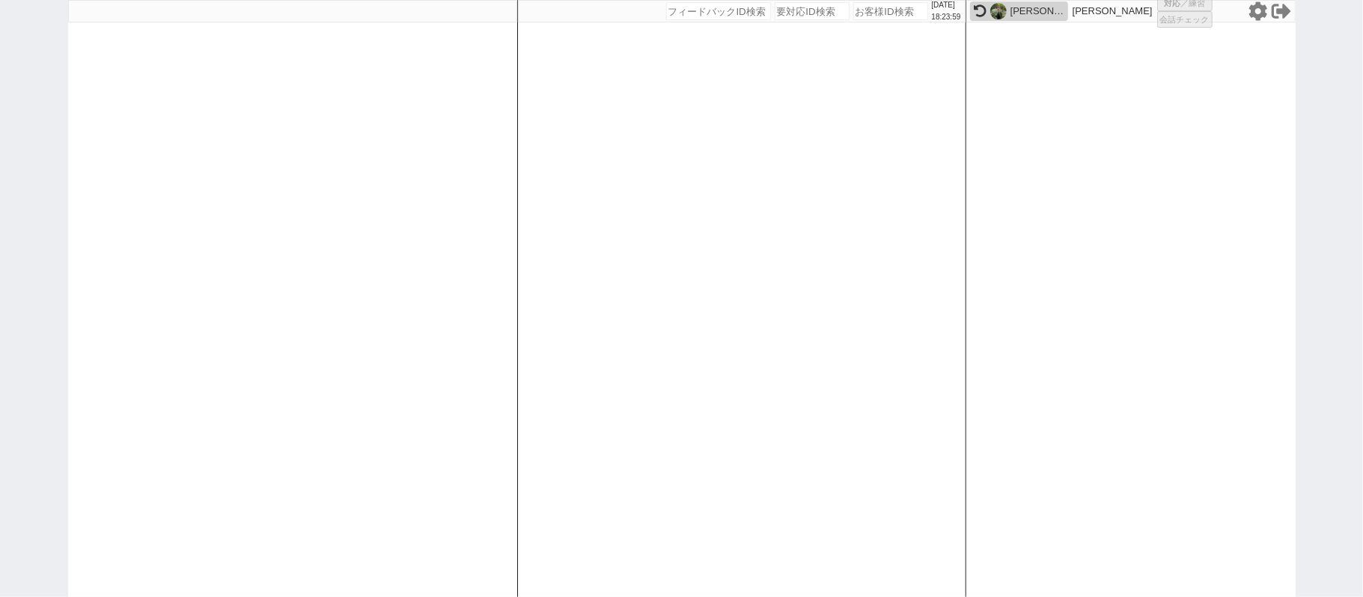
select select "8"
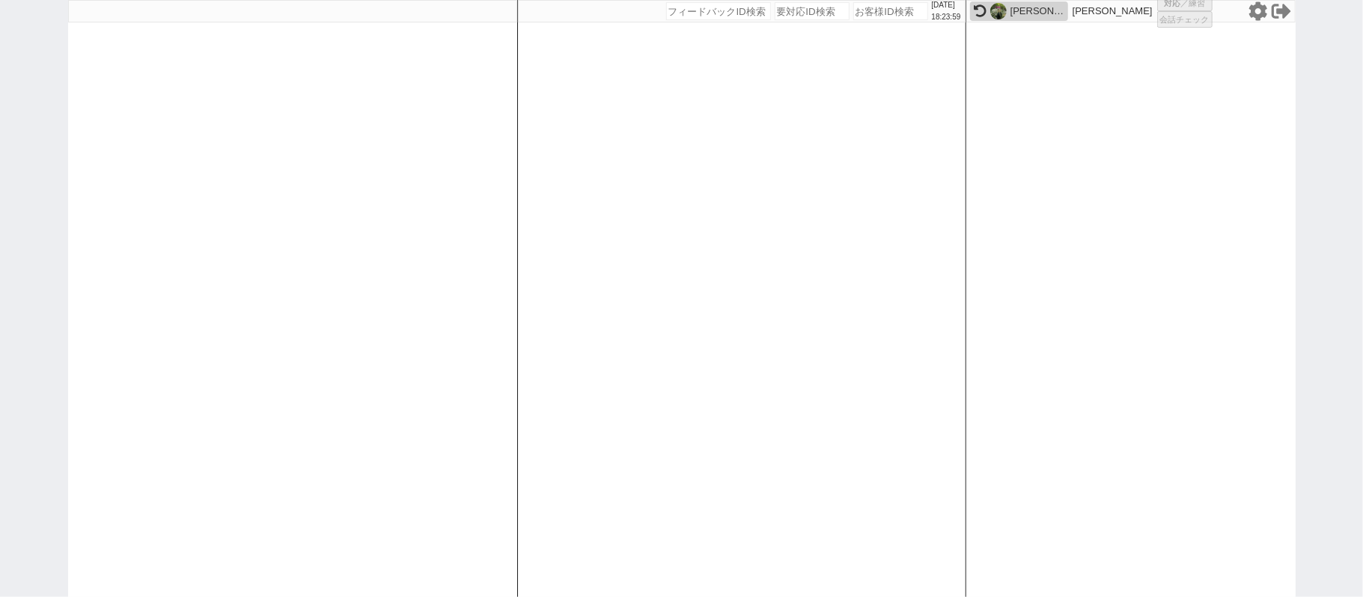
select select "8"
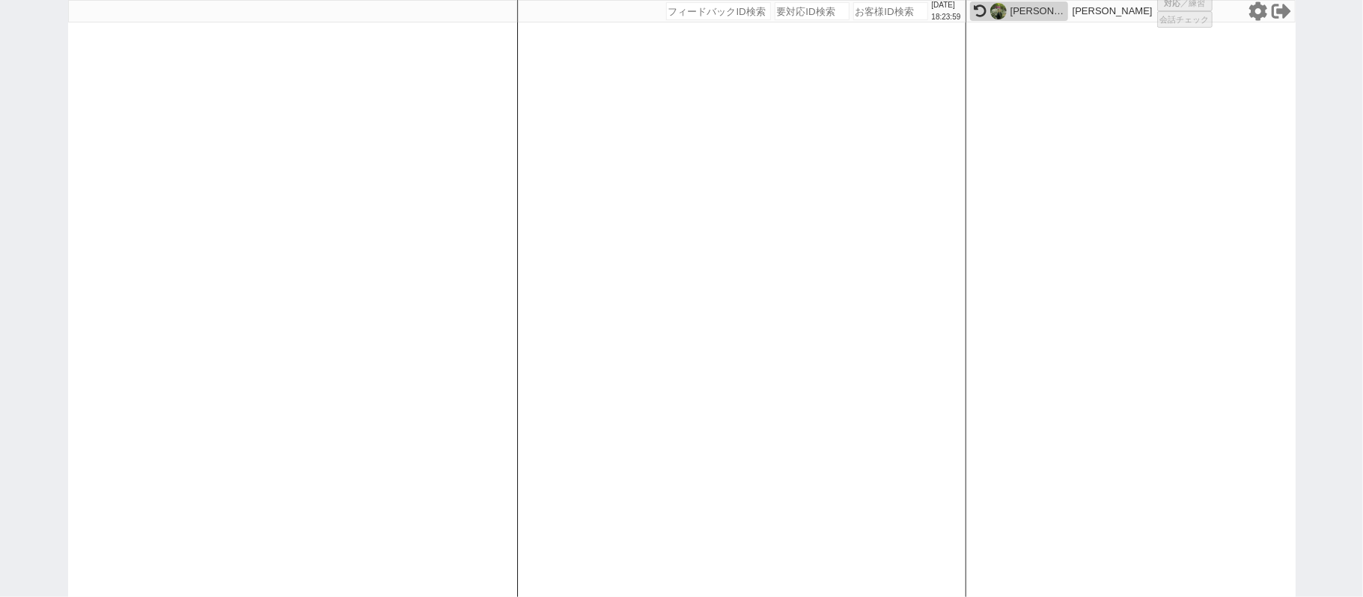
select select "8"
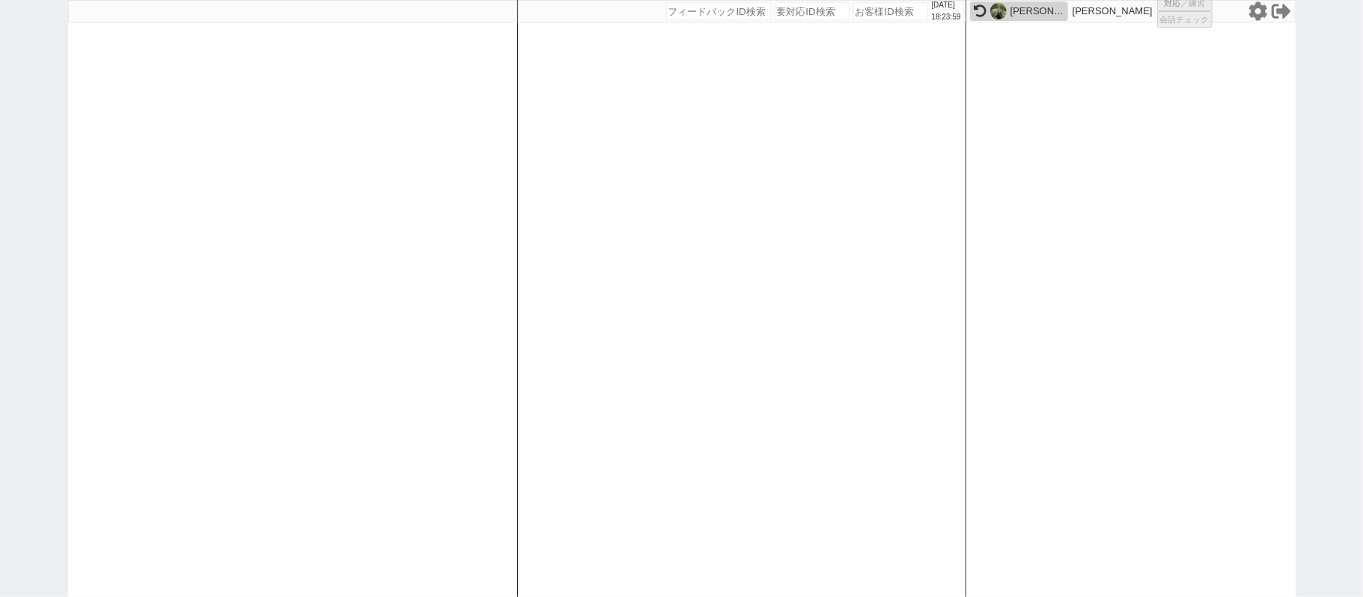
select select "8"
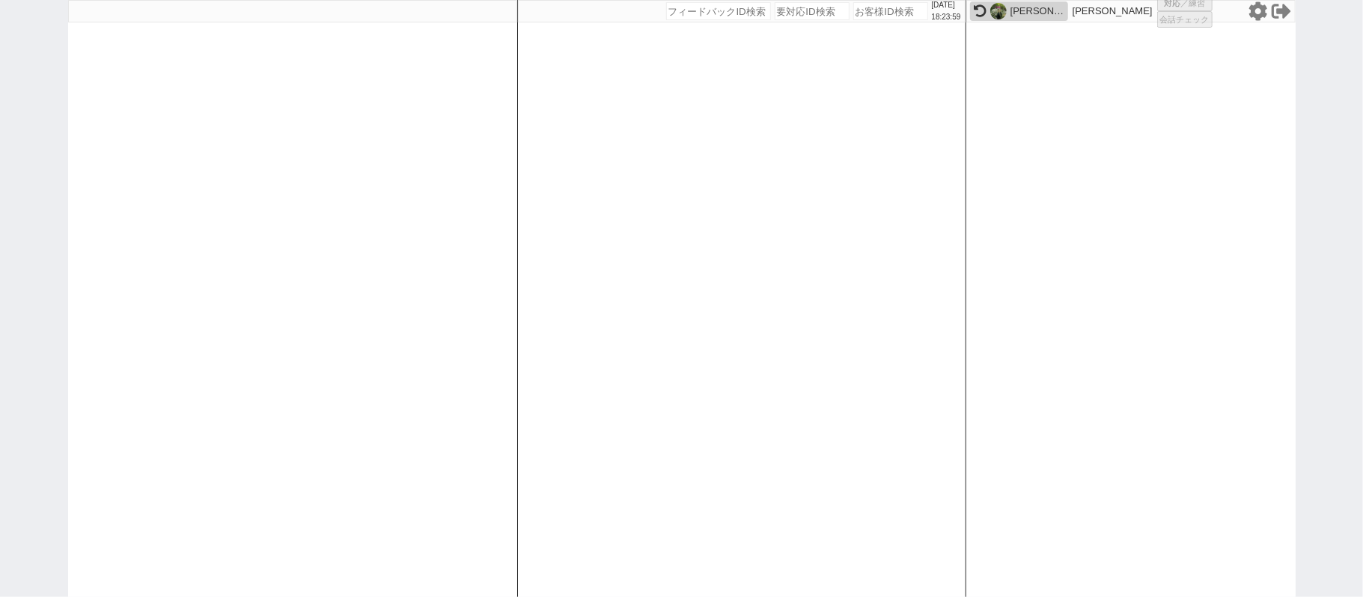
select select "8"
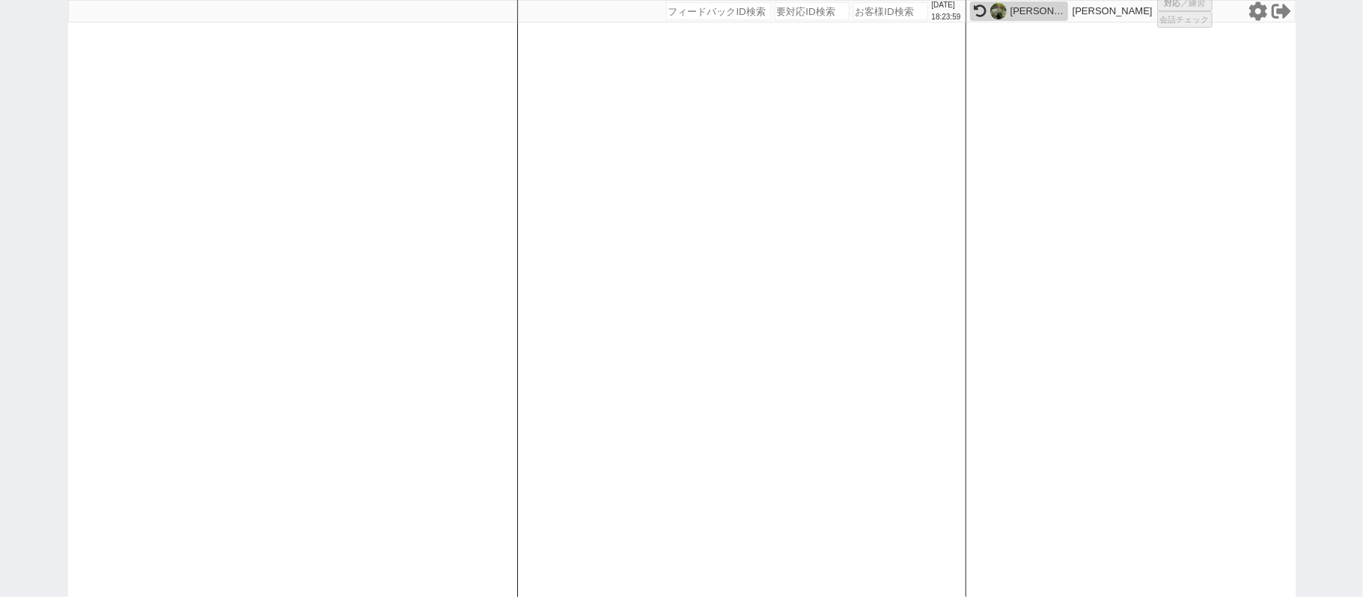
select select "8"
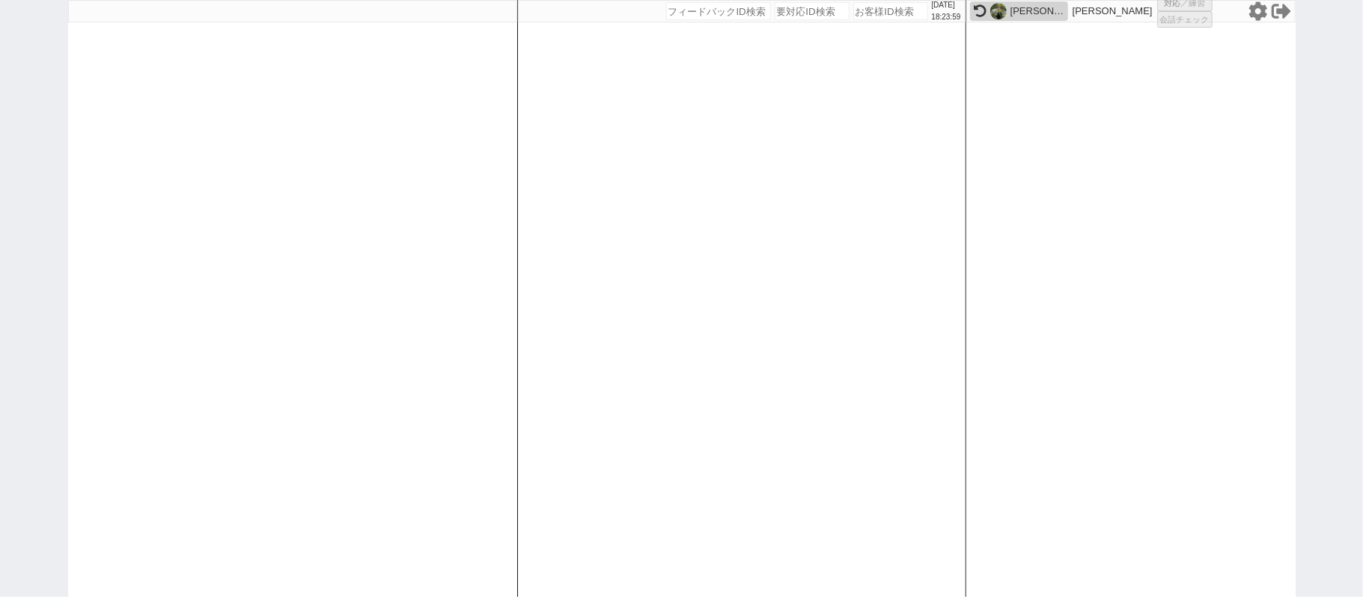
select select "8"
select select "10"
select select "8"
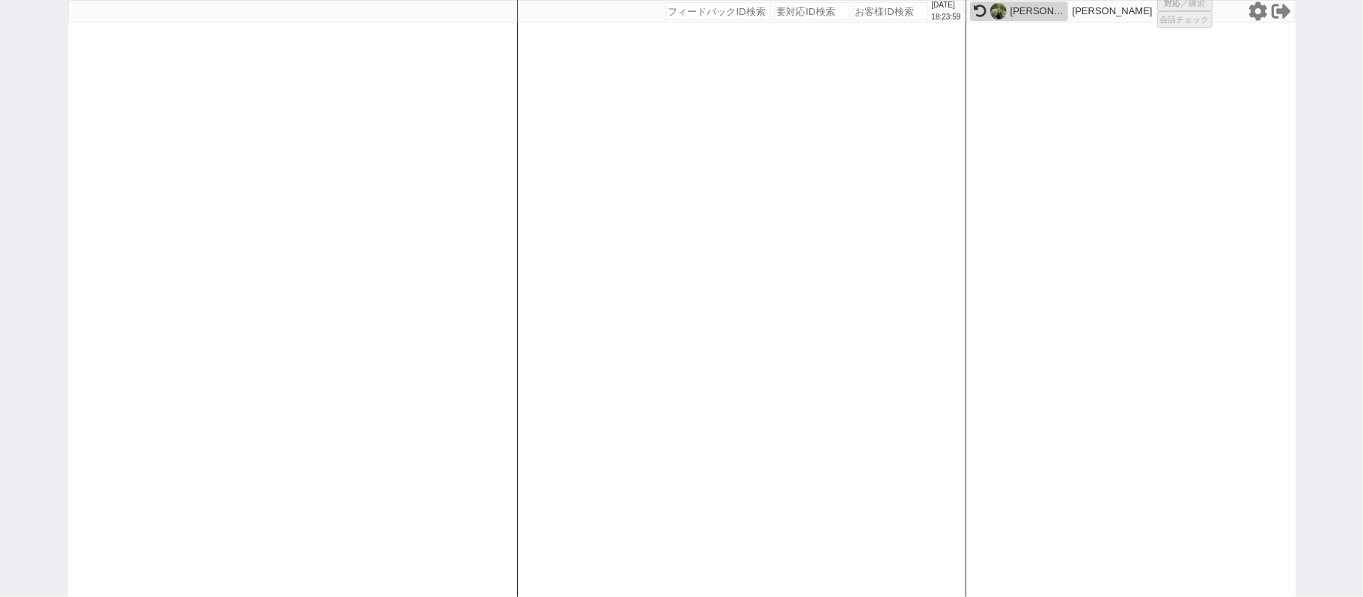
select select "10"
select select "8"
select select "3"
select select "8"
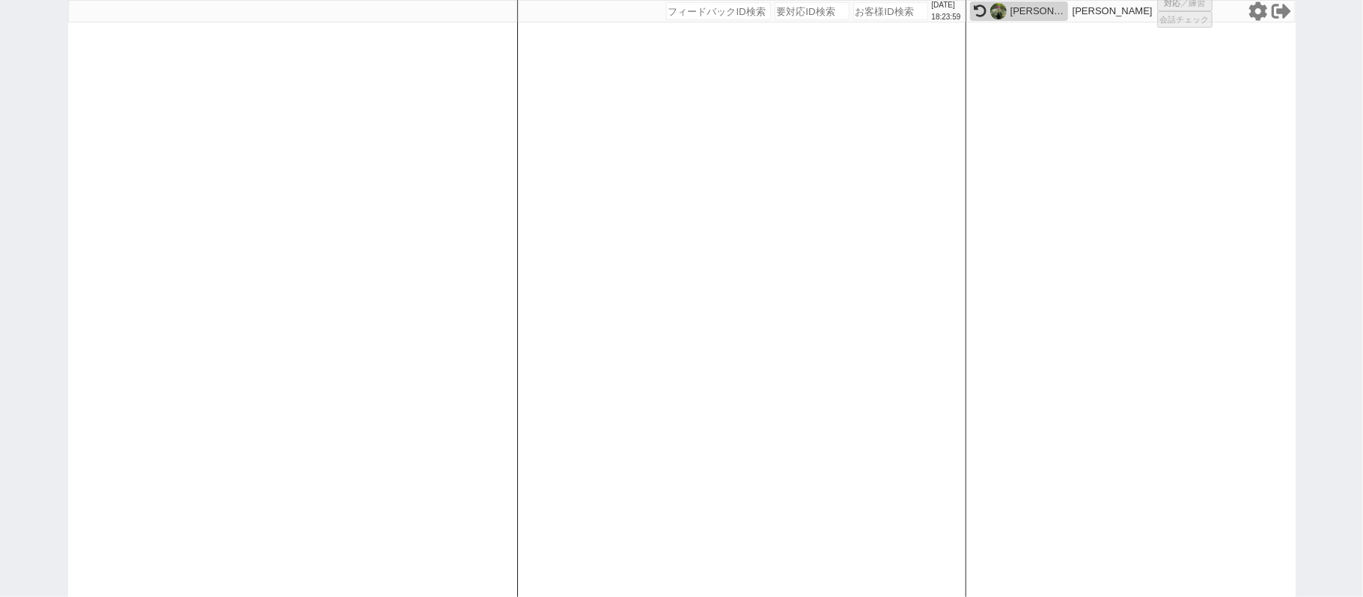
select select
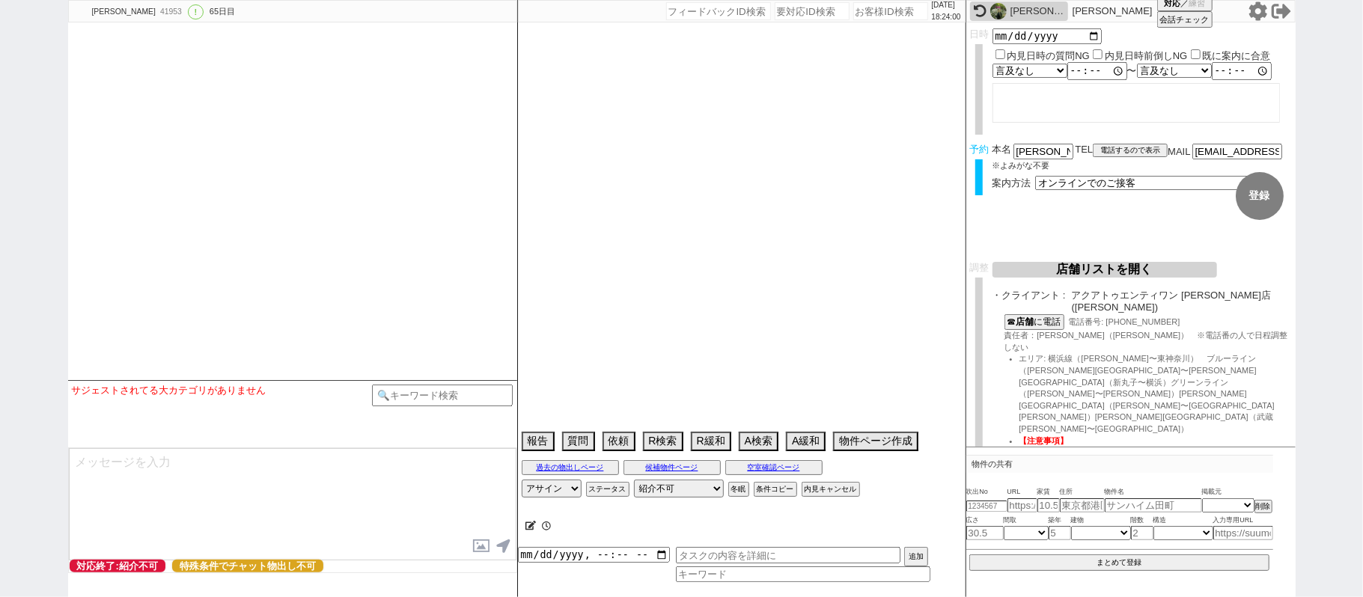
select select "2363"
type textarea "ここにたどり着いた人は[PERSON_NAME]までお知らせください。 お客様の特定用に伝えているカスタマーIDとなってます。"
select select "0"
select select "21"
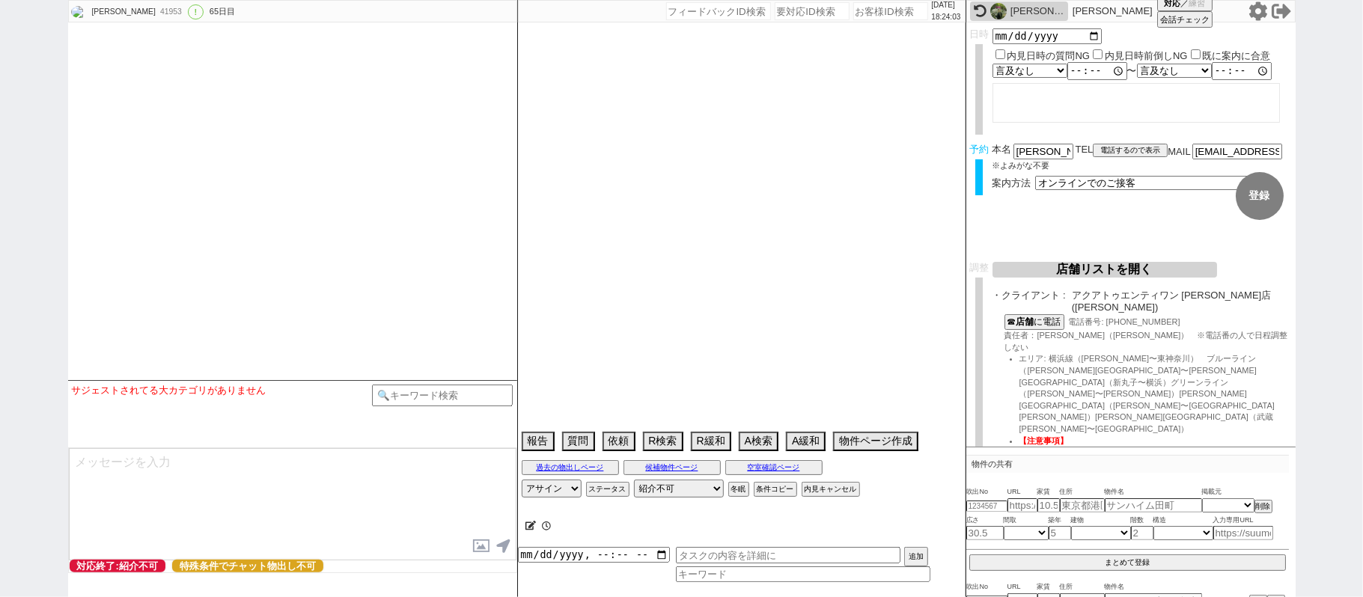
select select "33"
select select "959"
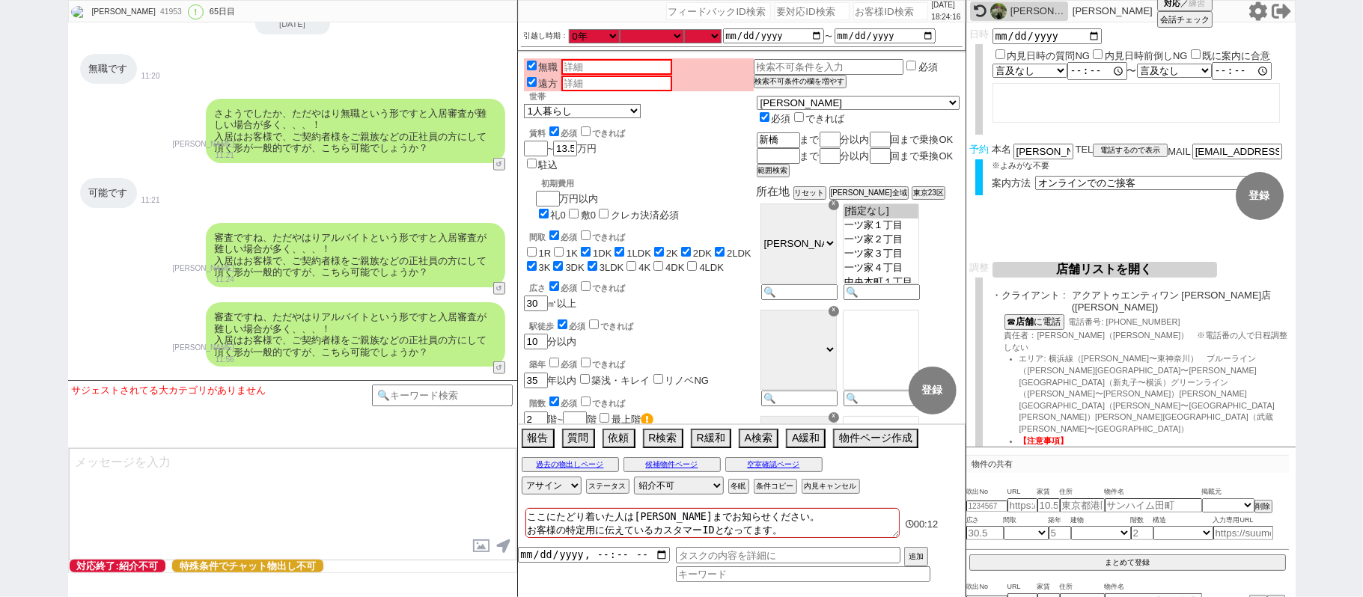
scroll to position [33679, 0]
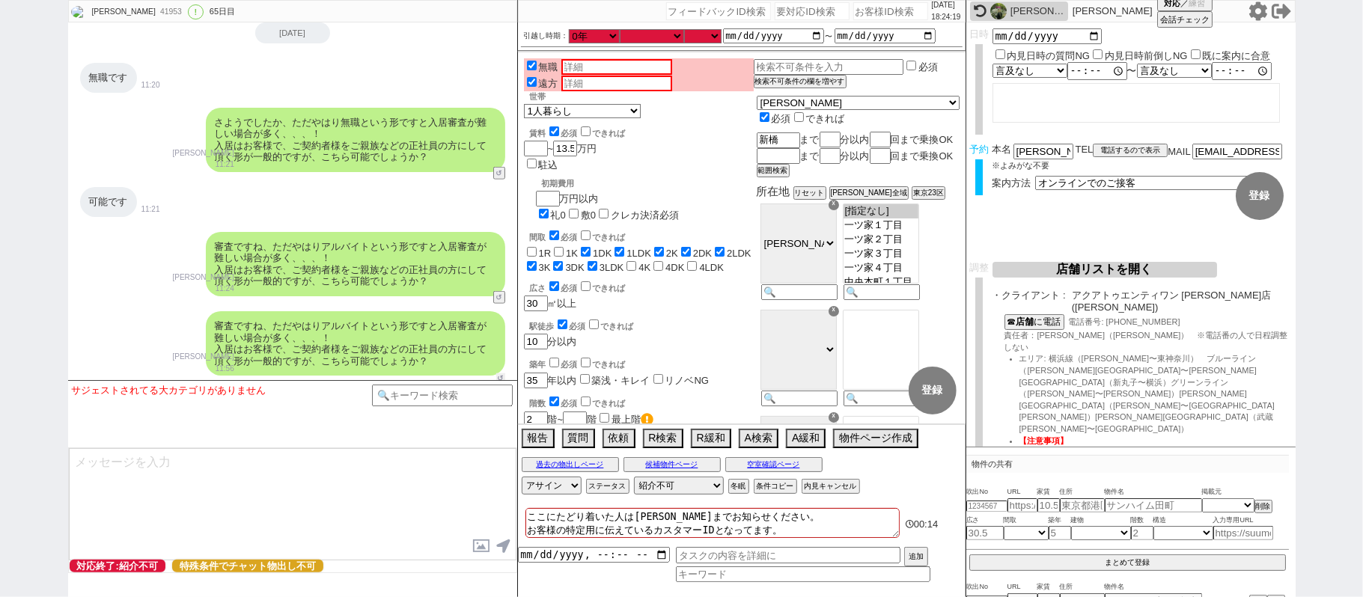
click at [499, 374] on button "↺" at bounding box center [500, 379] width 9 height 10
click at [501, 294] on button "↺" at bounding box center [500, 299] width 9 height 10
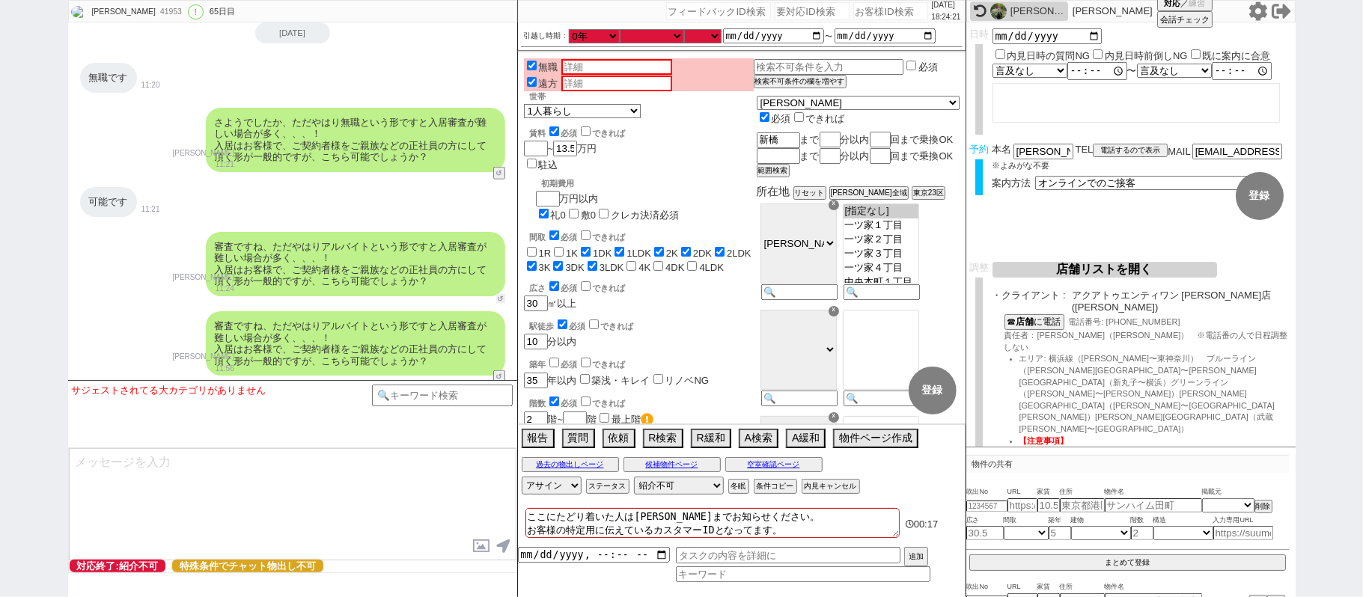
click at [499, 294] on button "↺" at bounding box center [500, 299] width 9 height 10
click at [497, 374] on button "↺" at bounding box center [500, 379] width 9 height 10
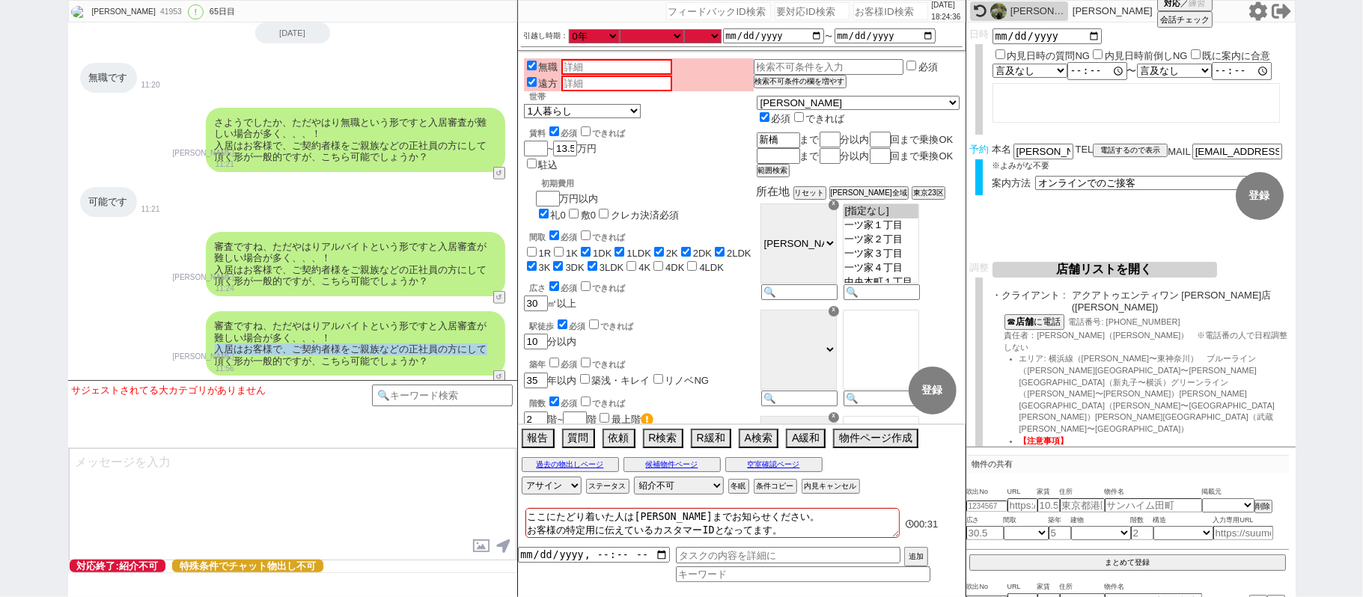
drag, startPoint x: 216, startPoint y: 192, endPoint x: 483, endPoint y: 193, distance: 267.2
click at [483, 311] on div "審査ですね、ただやはりアルバイトという形ですと入居審査が難しい場合が多く、、、！ 入居はお客様で、ご契約者様をご親族などの正社員の方にして頂く形が一般的ですが…" at bounding box center [355, 343] width 299 height 64
copy div "入居はお客様で、ご契約者様をご親族などの正社員の方にして"
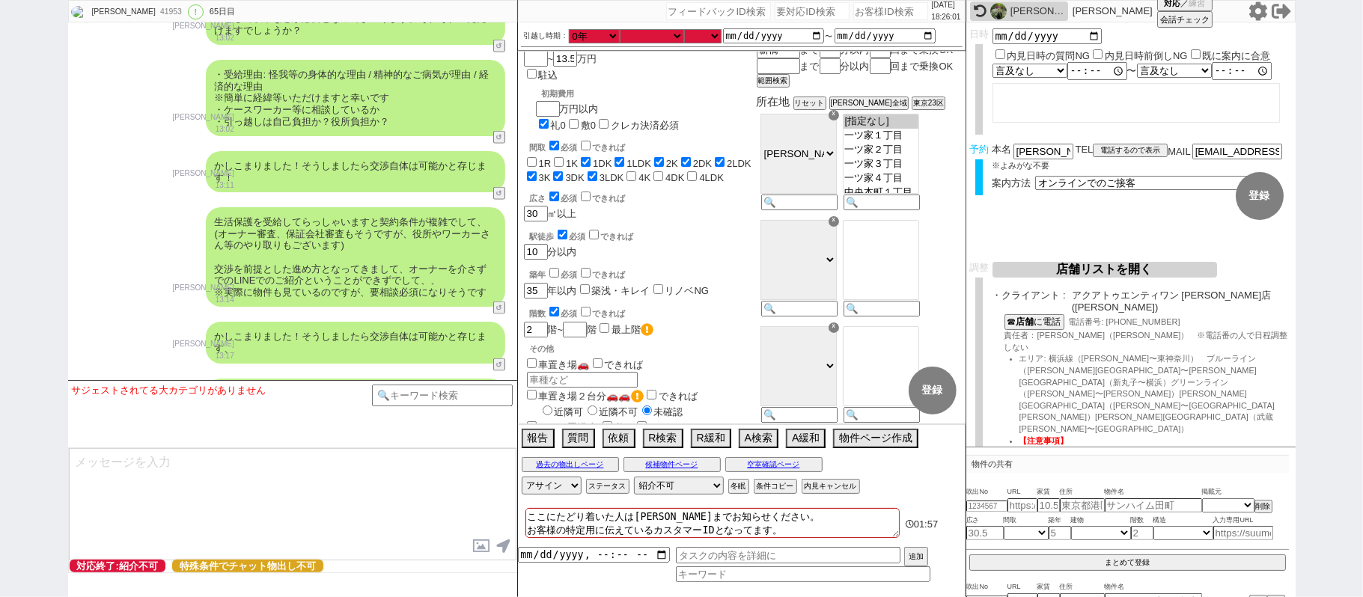
scroll to position [0, 0]
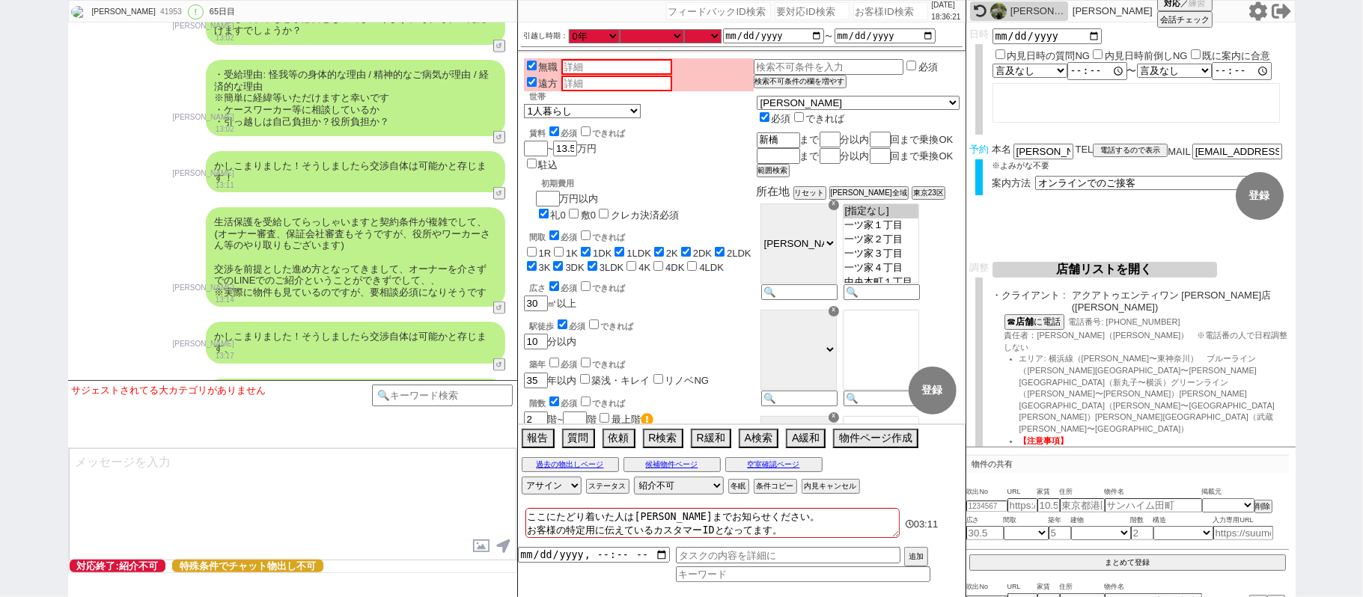
click at [898, 7] on input "number" at bounding box center [890, 11] width 75 height 18
paste input "610926"
type input "610926"
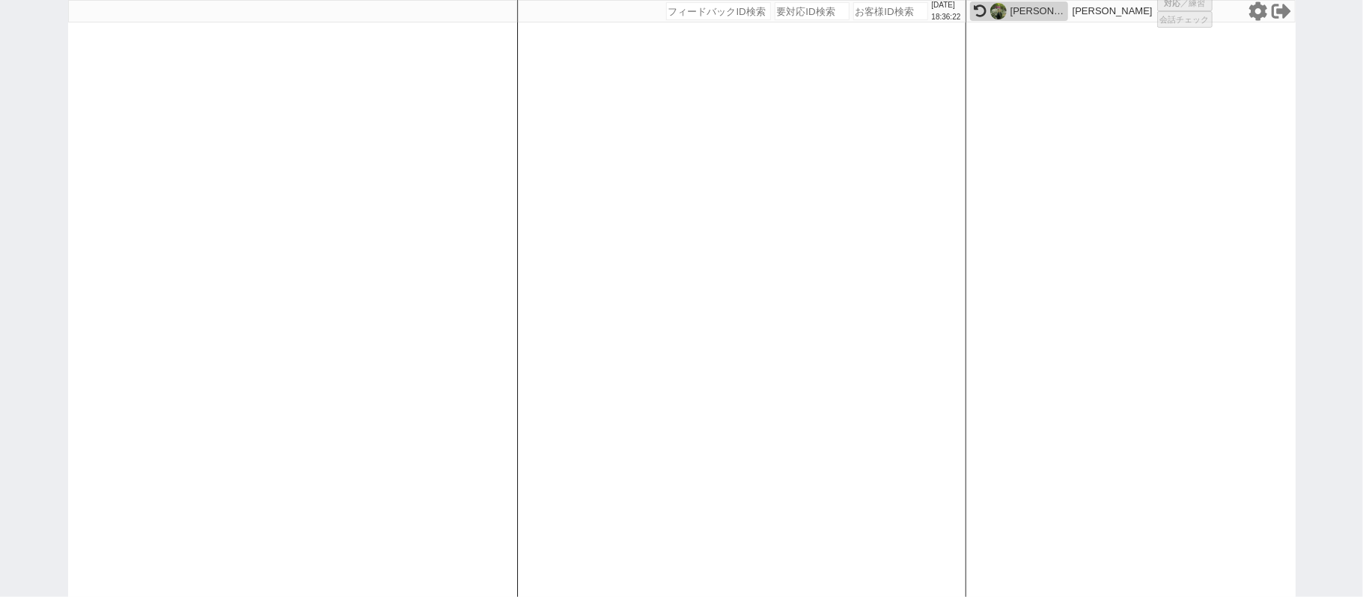
select select "400"
select select "1"
select select "6"
select select "2"
select select
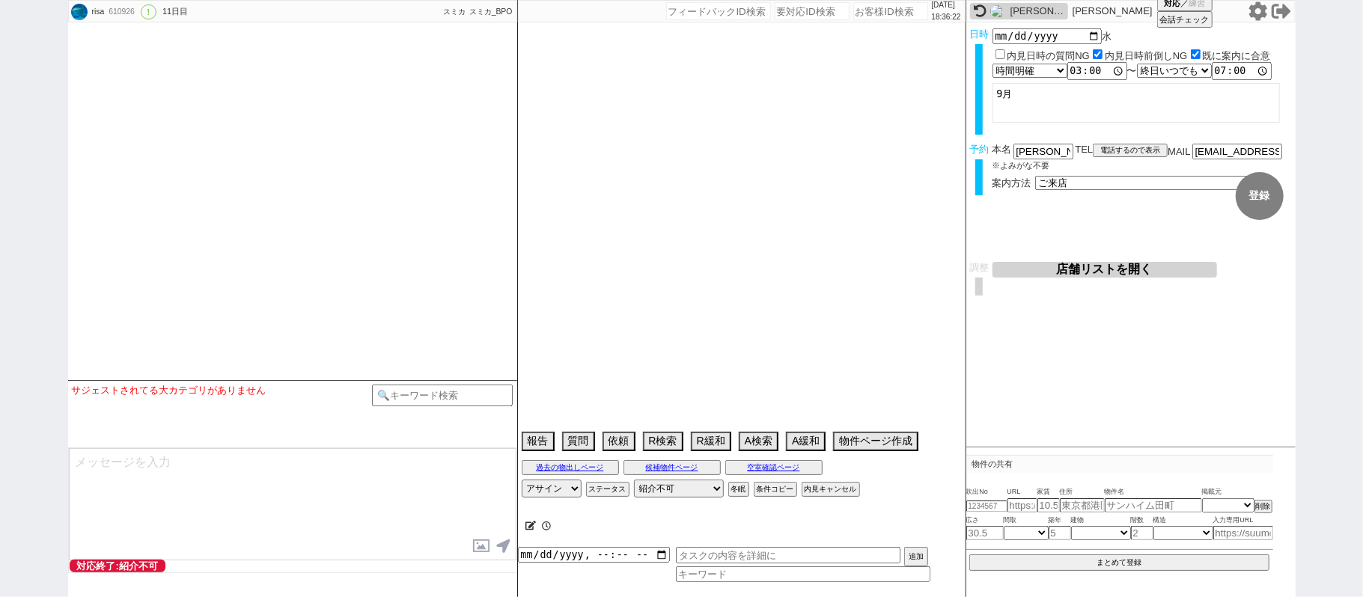
type textarea "省くユーザー、エリア緩和不可 アップル東京には調整しない ロイヤルグレースの希望物件があるうちは継続する（送客時は物件あり特殊） 蕨市在住　遠方でもないのでオ…"
select select "2025"
select select "10"
select select "37"
select select "1"
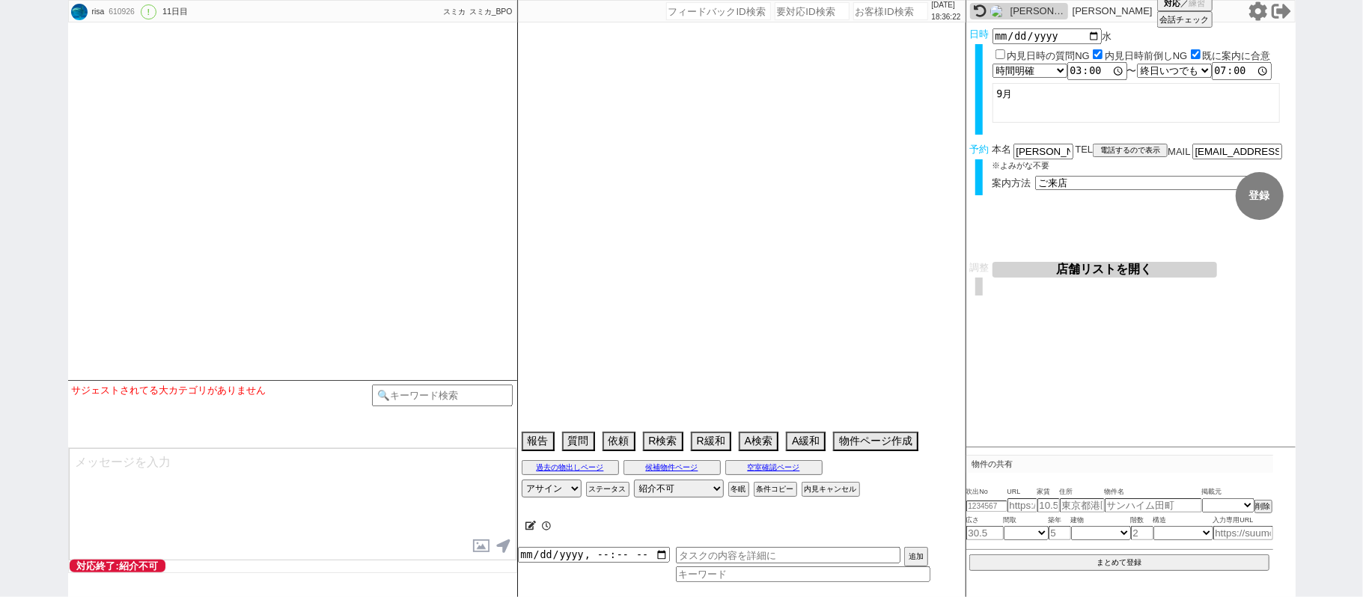
select select "23"
select select "728"
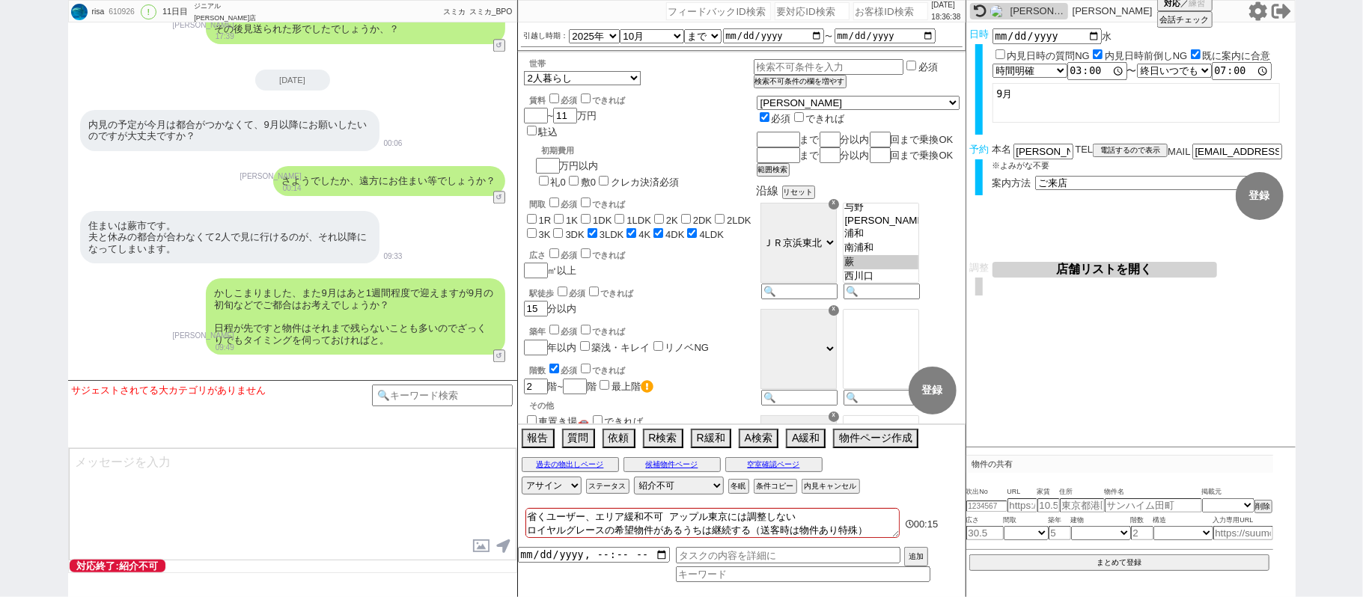
scroll to position [2602, 0]
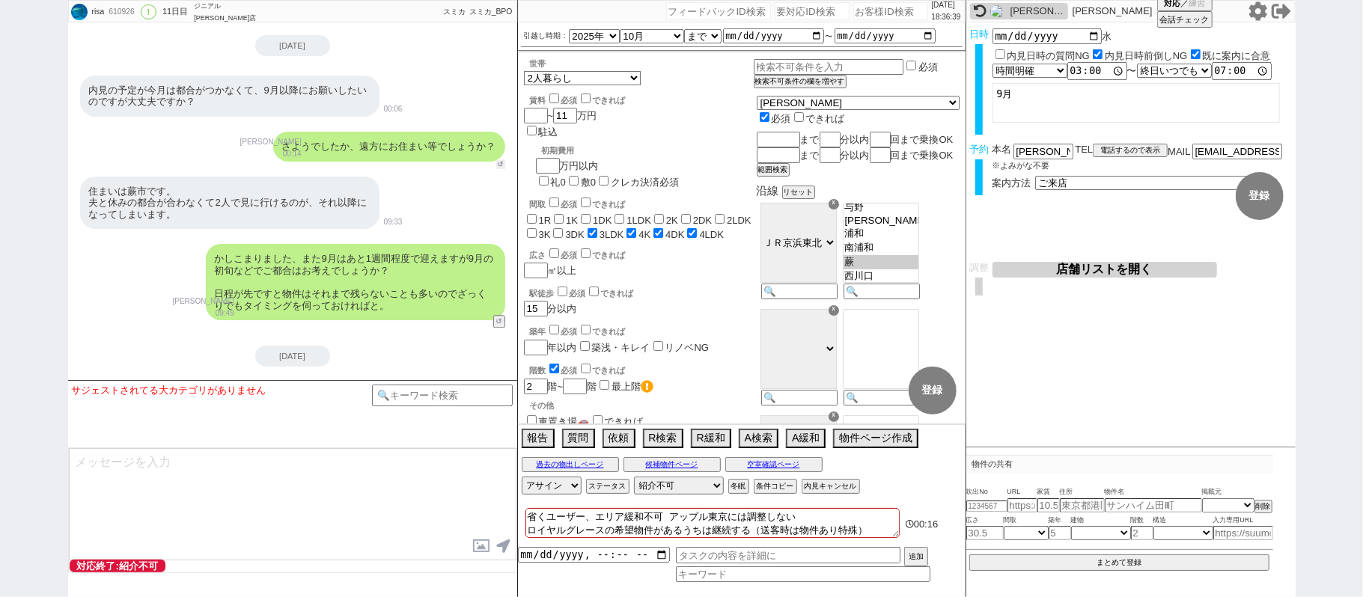
click at [501, 159] on button "↺" at bounding box center [500, 164] width 9 height 10
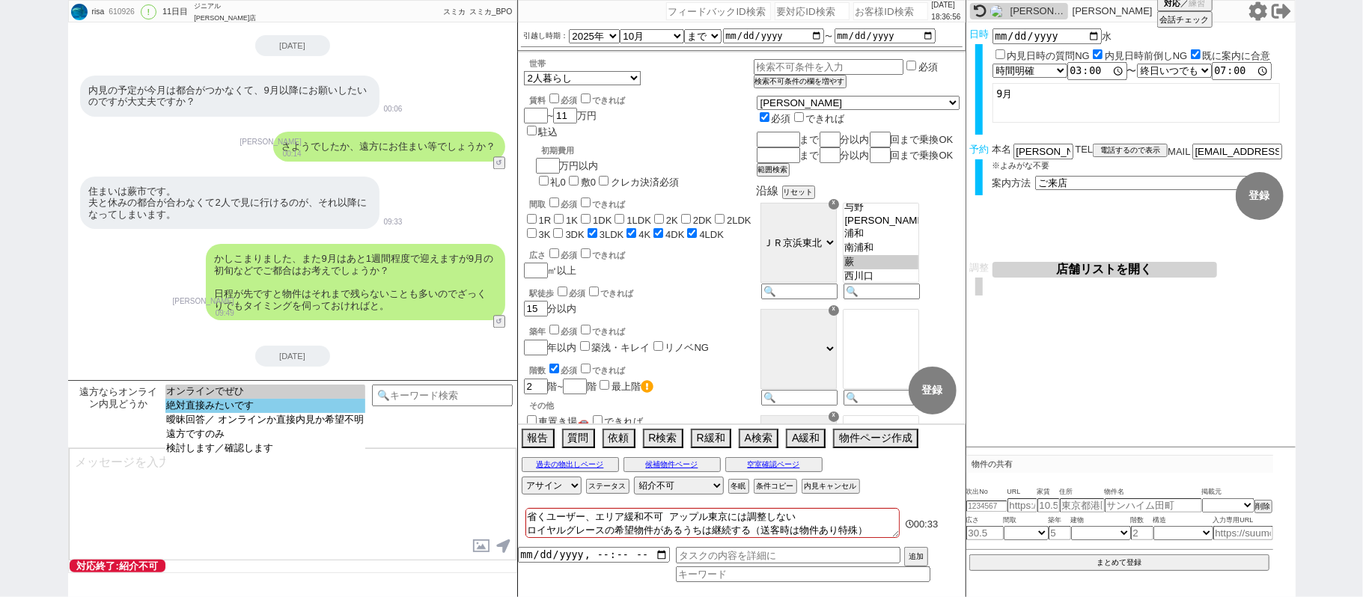
select select "絶対直接みたいです"
click at [269, 413] on option "絶対直接みたいです" at bounding box center [265, 406] width 201 height 14
type textarea "失礼しました、そうしますと帰国されるタイミングにあわせて動けるようにしてまいりますね！"
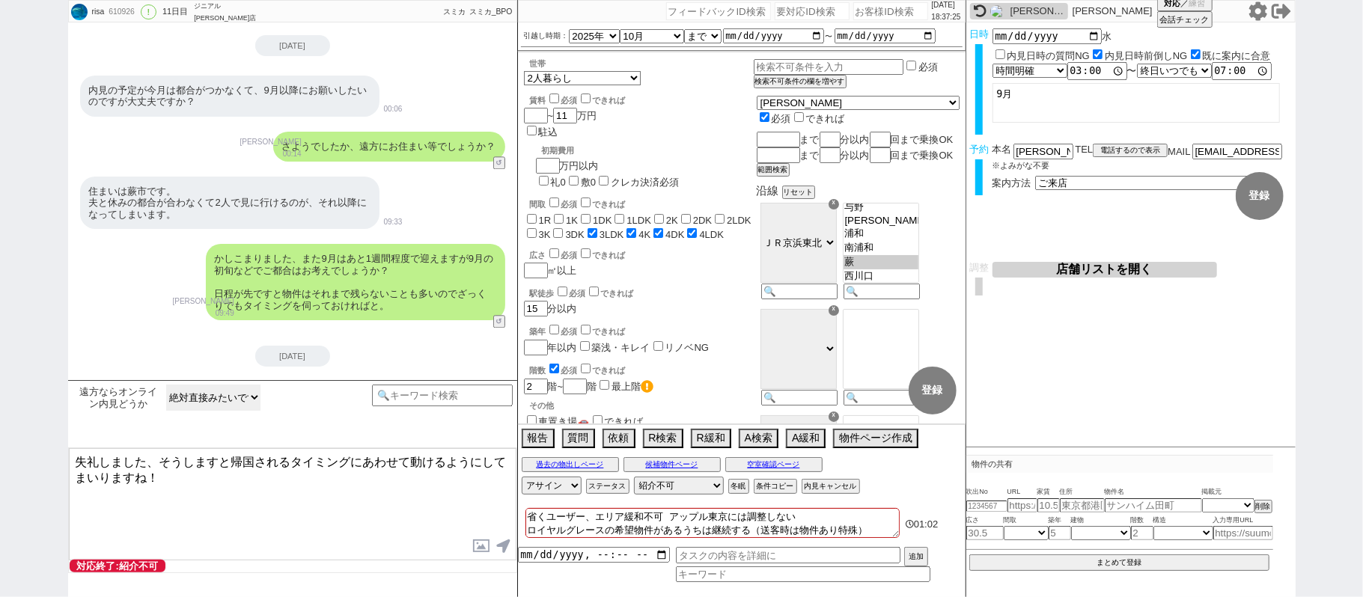
click at [247, 394] on select "オンラインでぜひ 絶対直接みたいです 曖昧回答／ オンラインか直接内見か希望不明 遠方ですのみ 検討します／確認します" at bounding box center [213, 398] width 94 height 26
select select "遠方ですのみ"
click at [166, 385] on select "オンラインでぜひ 絶対直接みたいです 曖昧回答／ オンラインか直接内見か希望不明 遠方ですのみ 検討します／確認します" at bounding box center [213, 398] width 94 height 26
type textarea "かしこまりました！ ご時世ということもありオンラインで決められるかたが非常に多い昨今ですので、もしすぐに内見にいらっしゃるのが難しいようでしたらオンラインで進…"
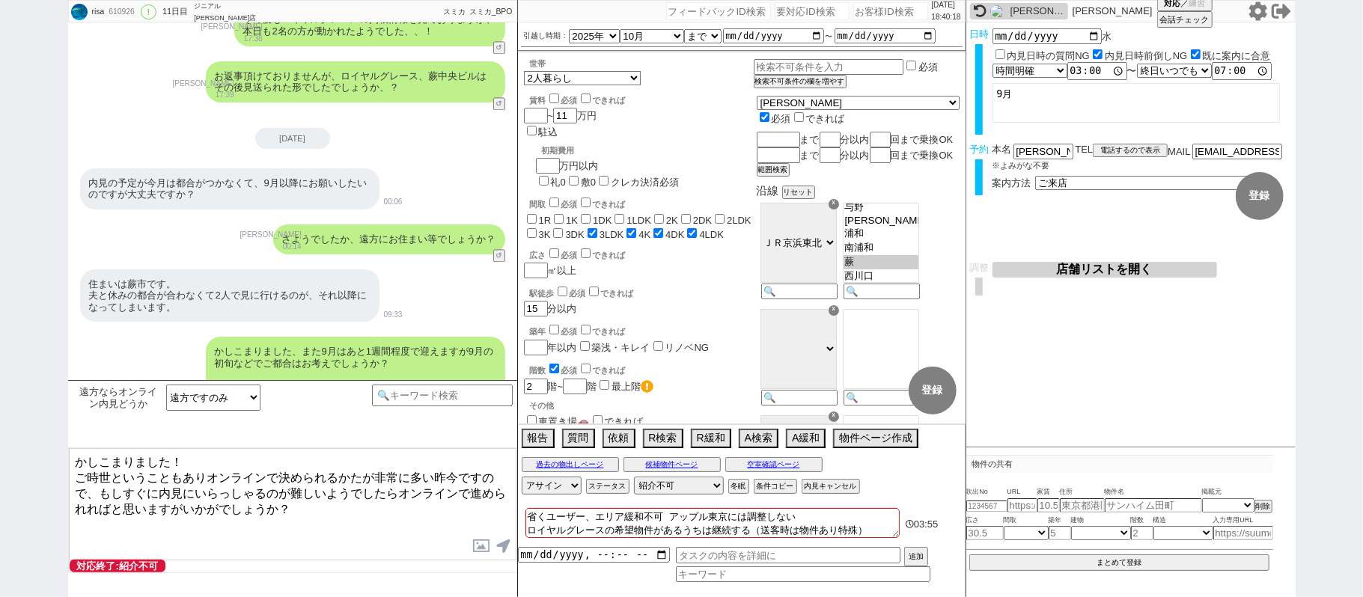
scroll to position [2502, 0]
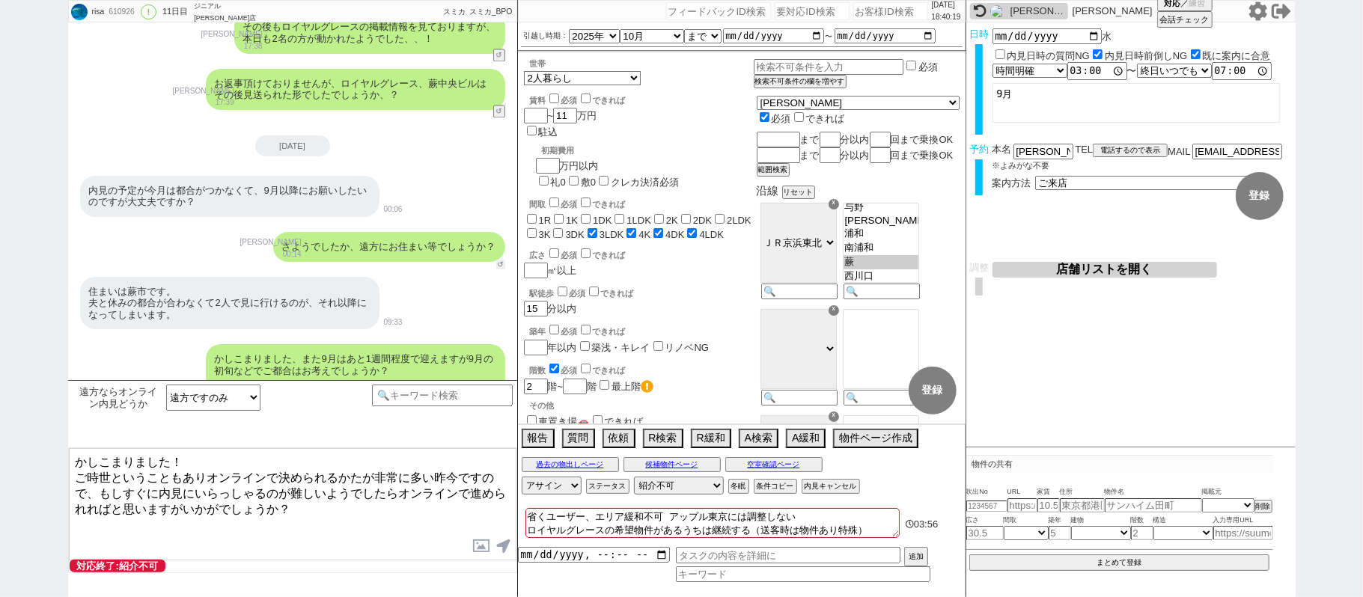
click at [498, 260] on button "↺" at bounding box center [500, 265] width 9 height 10
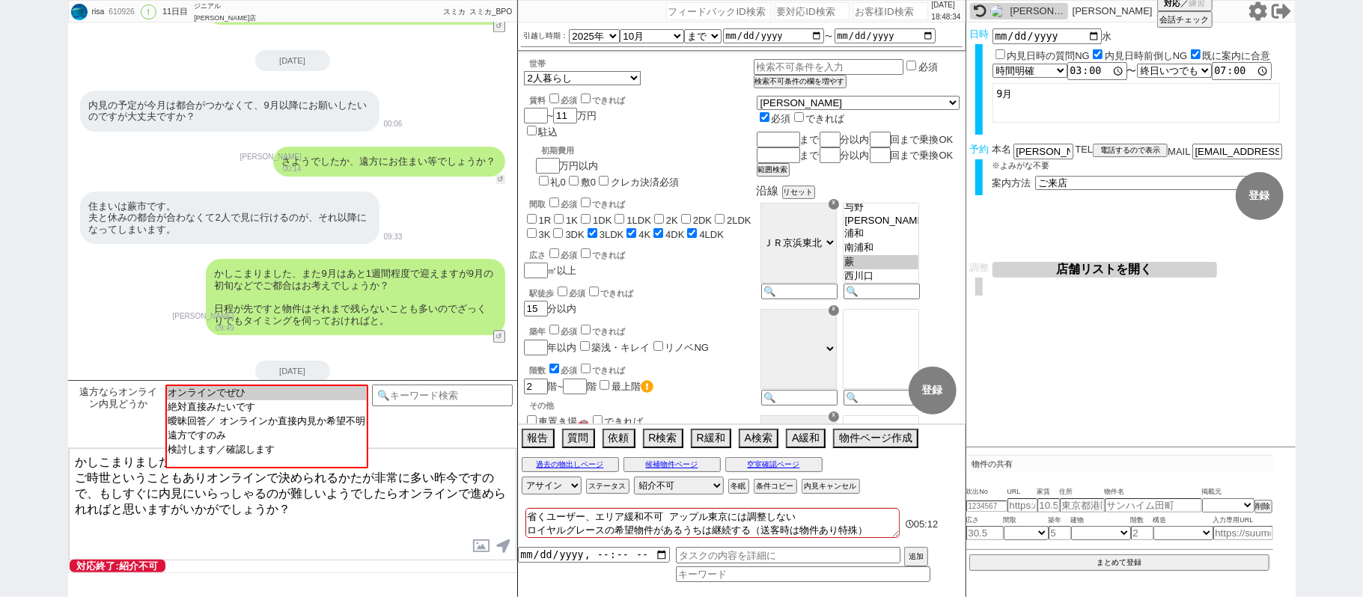
scroll to position [2701, 0]
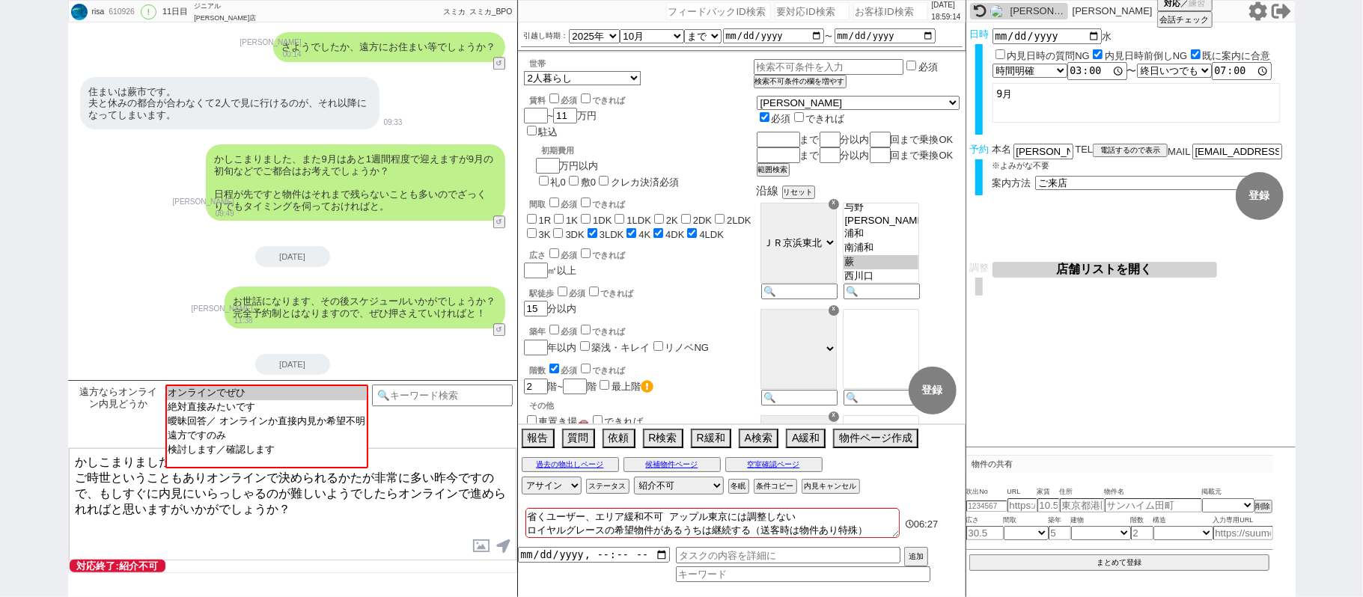
click at [1255, 13] on icon at bounding box center [1258, 10] width 18 height 19
